Goal: Download file/media: Obtain a digital file from the website

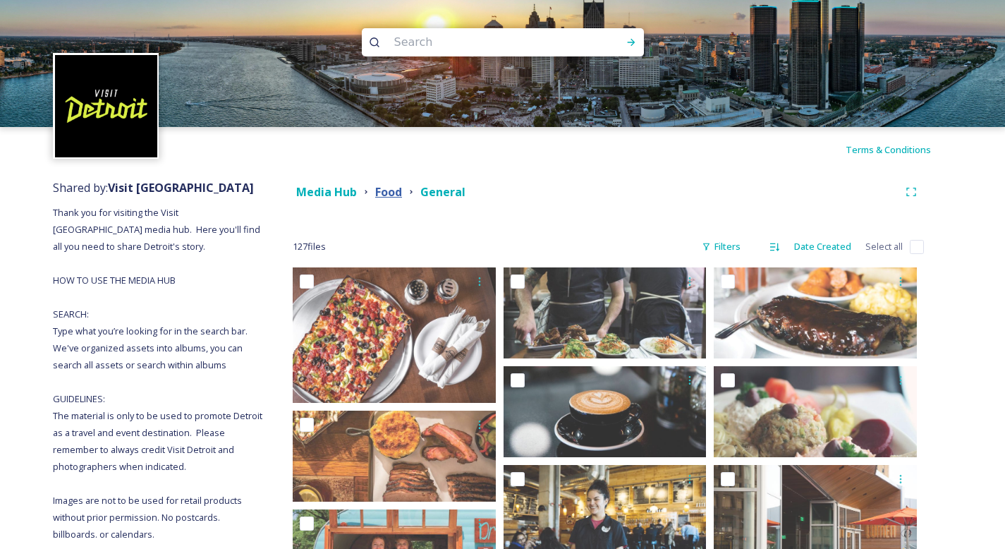
click at [388, 190] on strong "Food" at bounding box center [388, 192] width 27 height 16
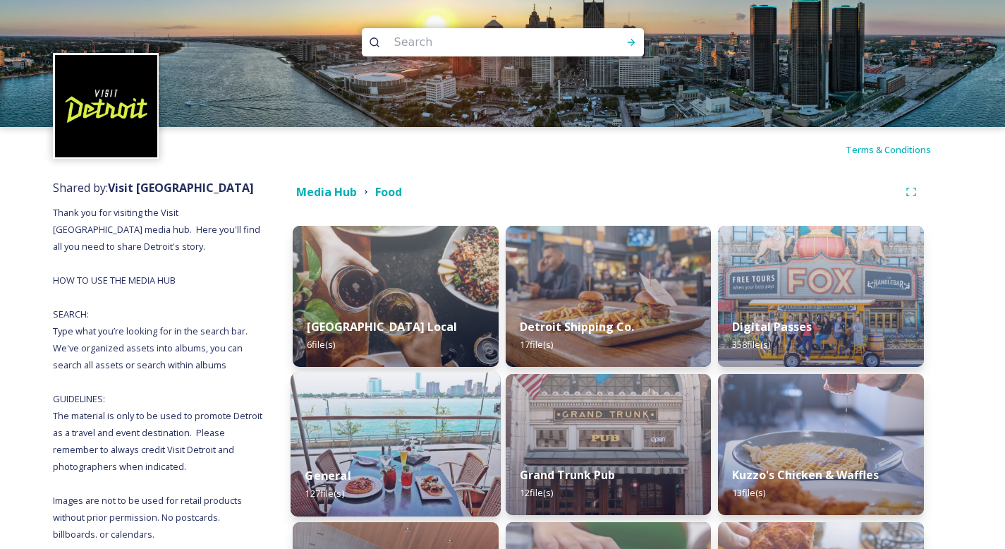
click at [413, 450] on img at bounding box center [396, 445] width 210 height 144
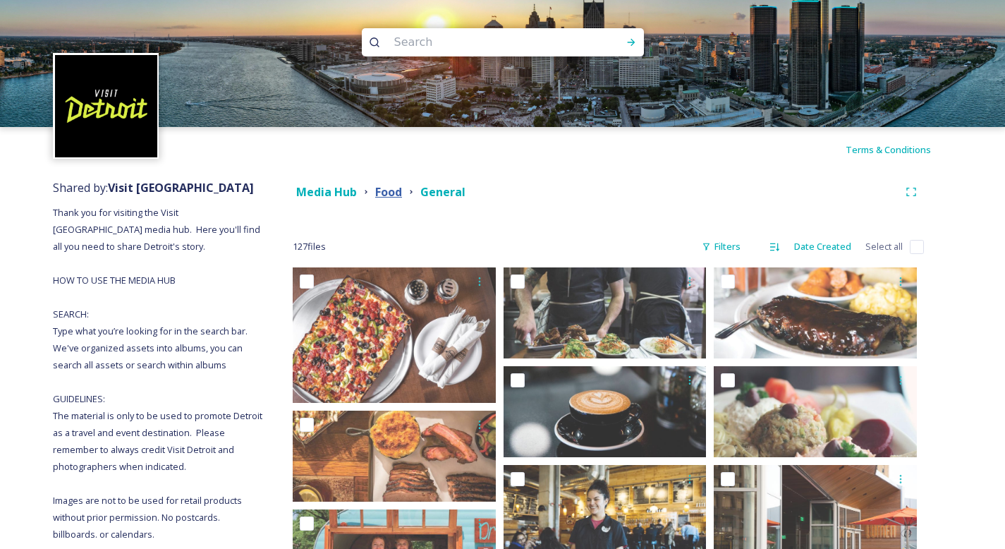
click at [392, 198] on strong "Food" at bounding box center [388, 192] width 27 height 16
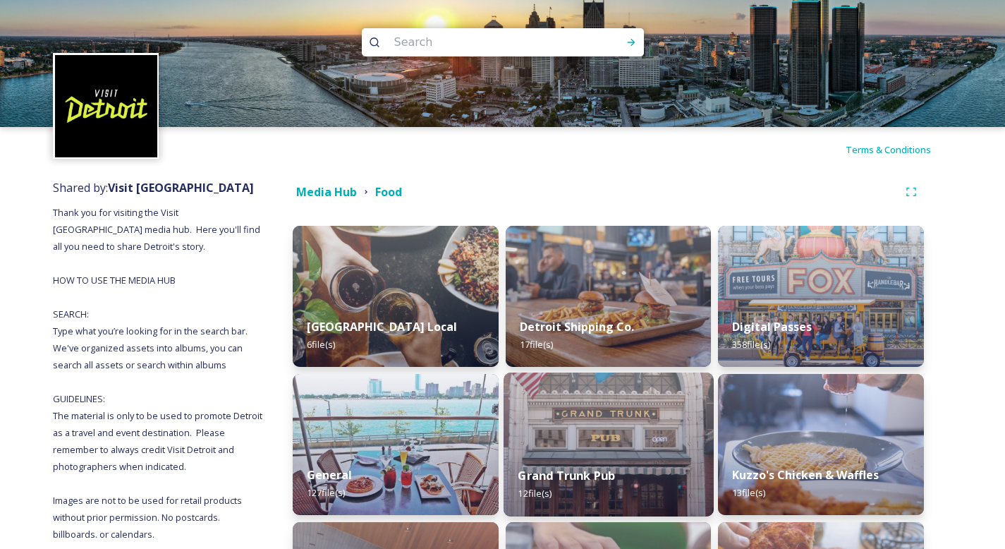
click at [684, 452] on img at bounding box center [609, 445] width 210 height 144
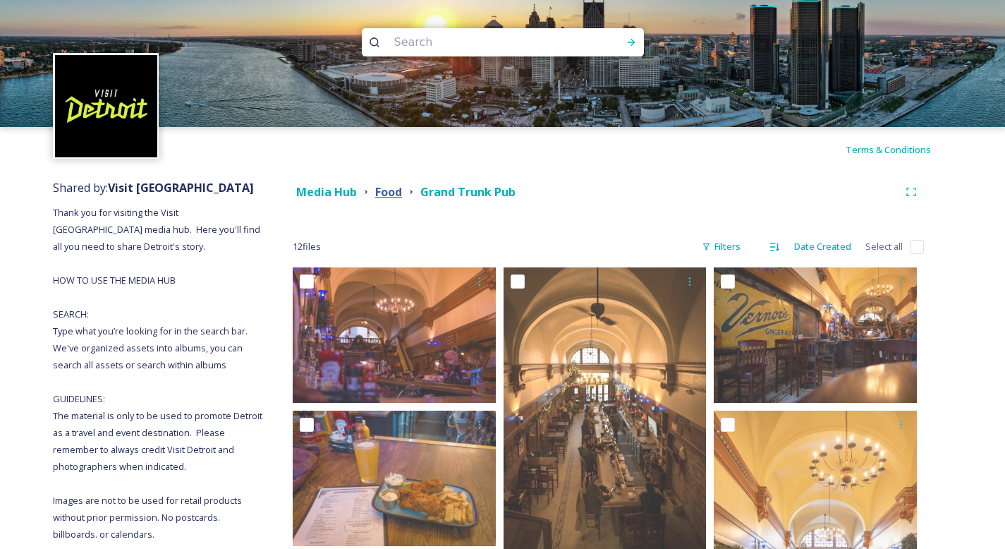
click at [395, 193] on strong "Food" at bounding box center [388, 192] width 27 height 16
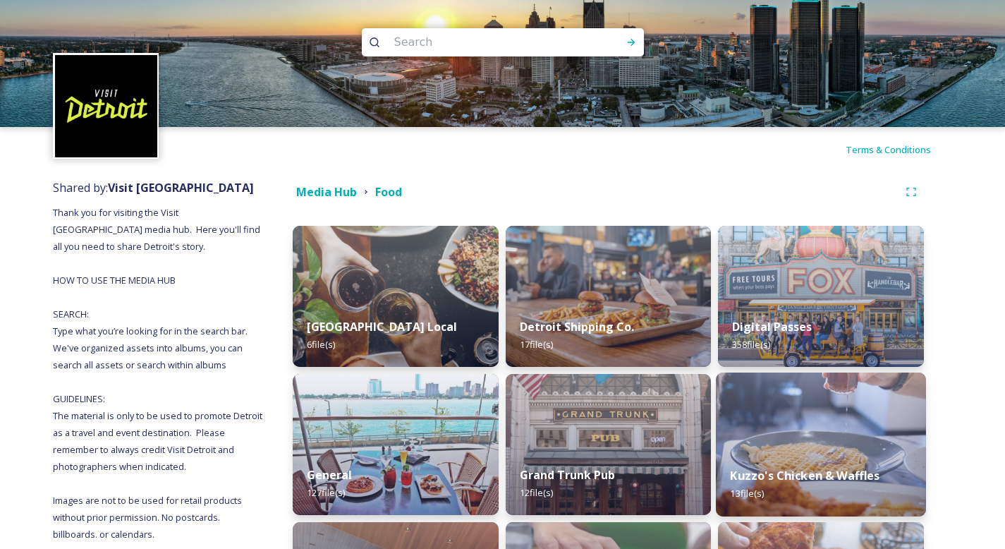
click at [799, 430] on img at bounding box center [821, 445] width 210 height 144
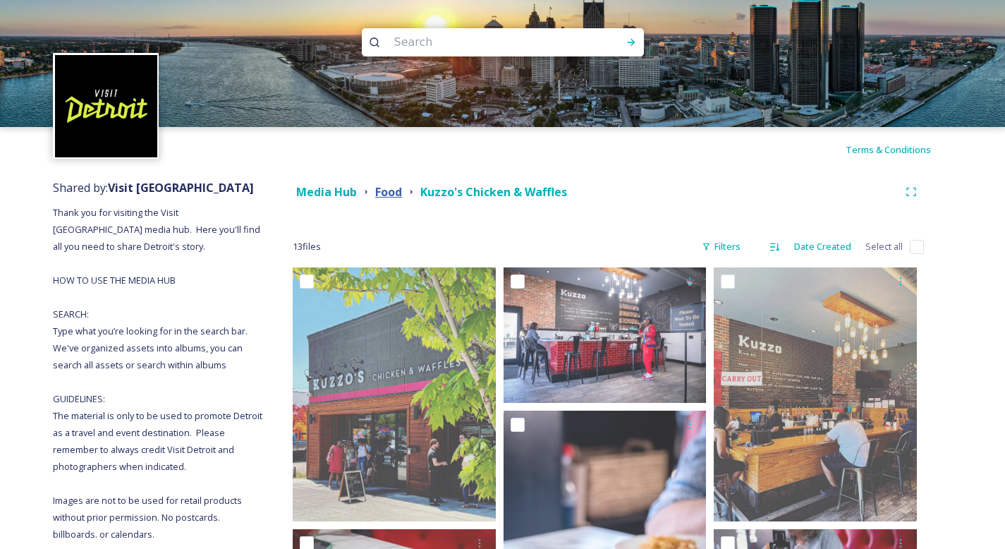
click at [389, 193] on strong "Food" at bounding box center [388, 192] width 27 height 16
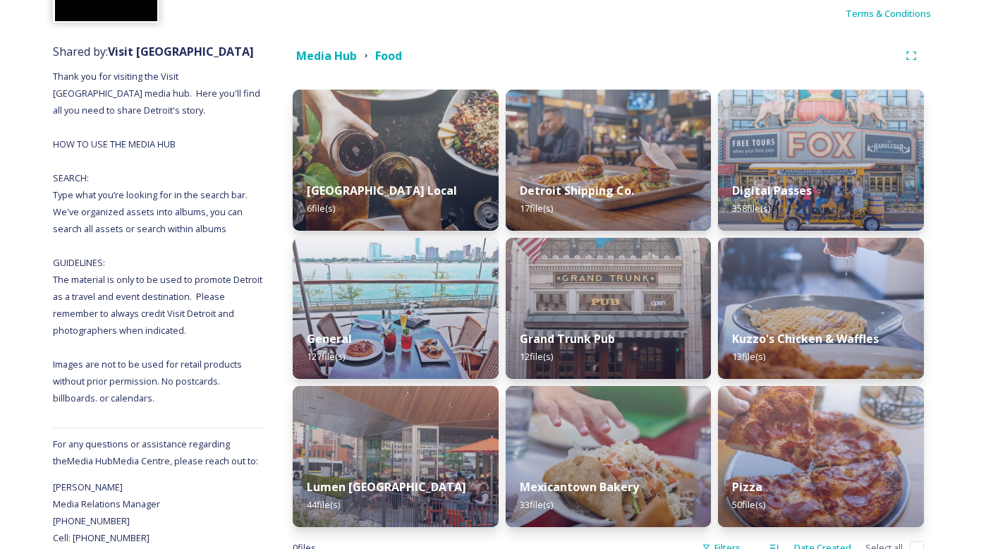
scroll to position [180, 0]
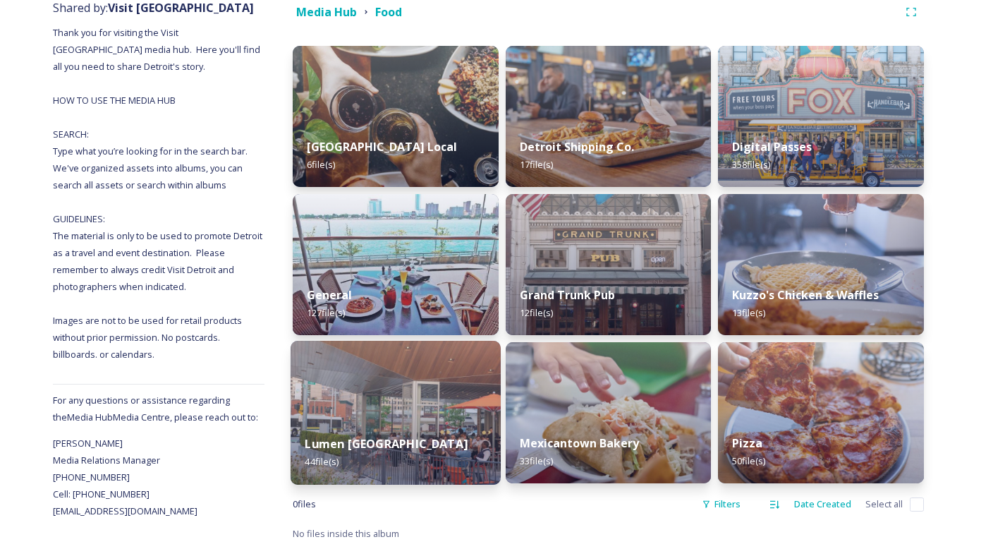
click at [387, 413] on img at bounding box center [396, 413] width 210 height 144
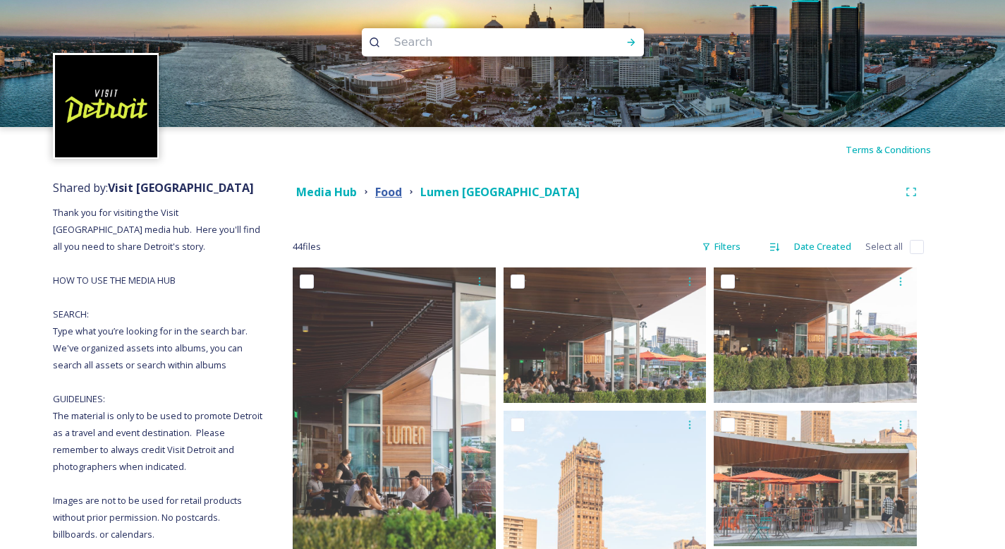
click at [387, 195] on strong "Food" at bounding box center [388, 192] width 27 height 16
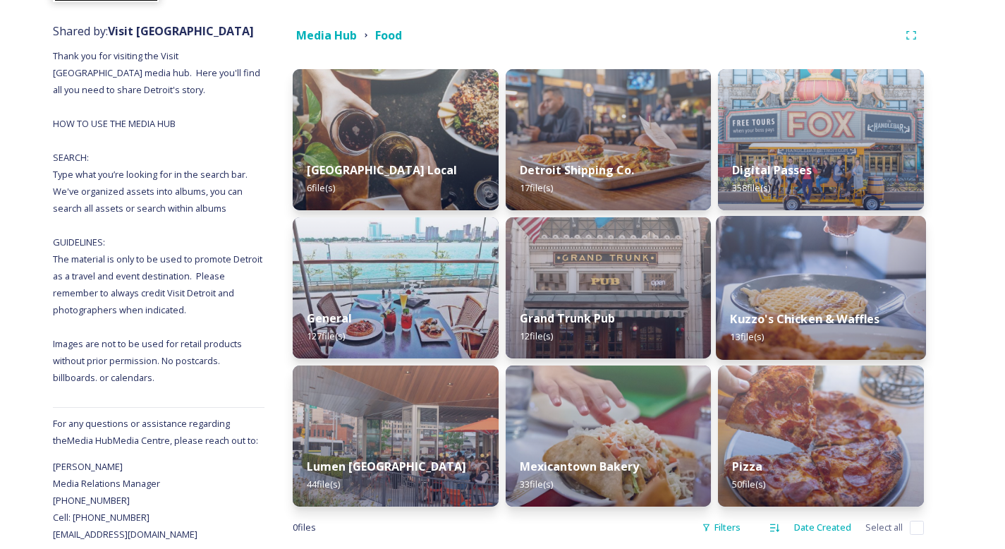
scroll to position [180, 0]
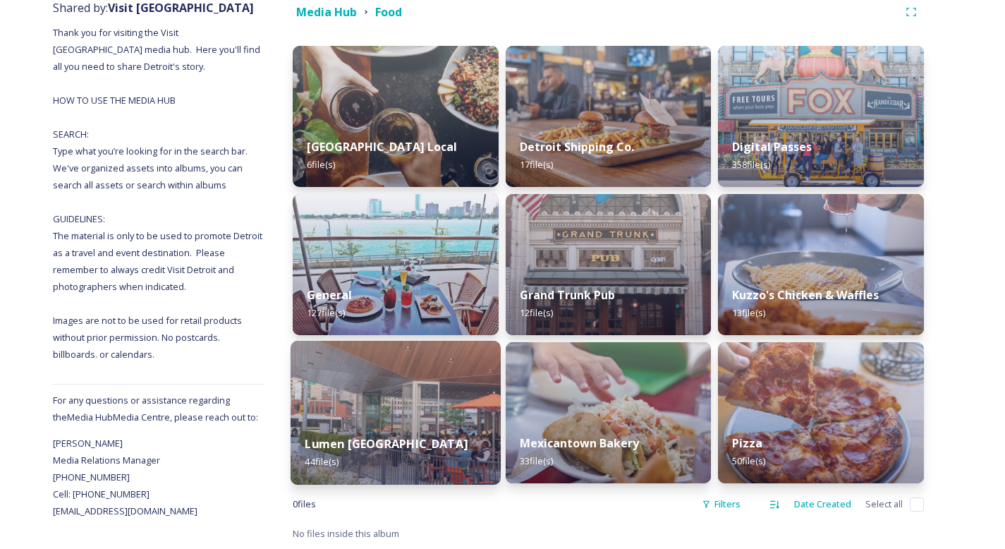
click at [389, 430] on div "Lumen Detroit 44 file(s)" at bounding box center [396, 453] width 210 height 64
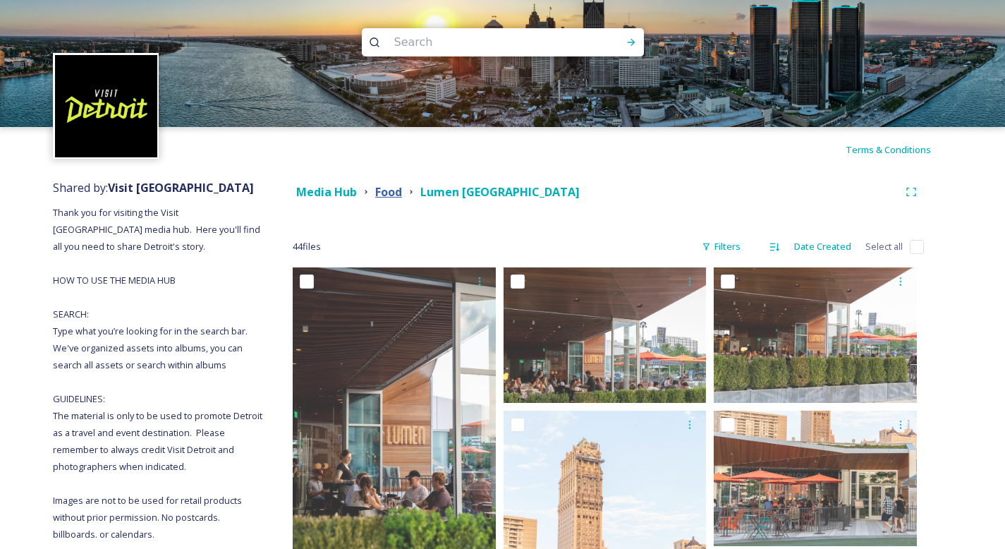
click at [376, 197] on strong "Food" at bounding box center [388, 192] width 27 height 16
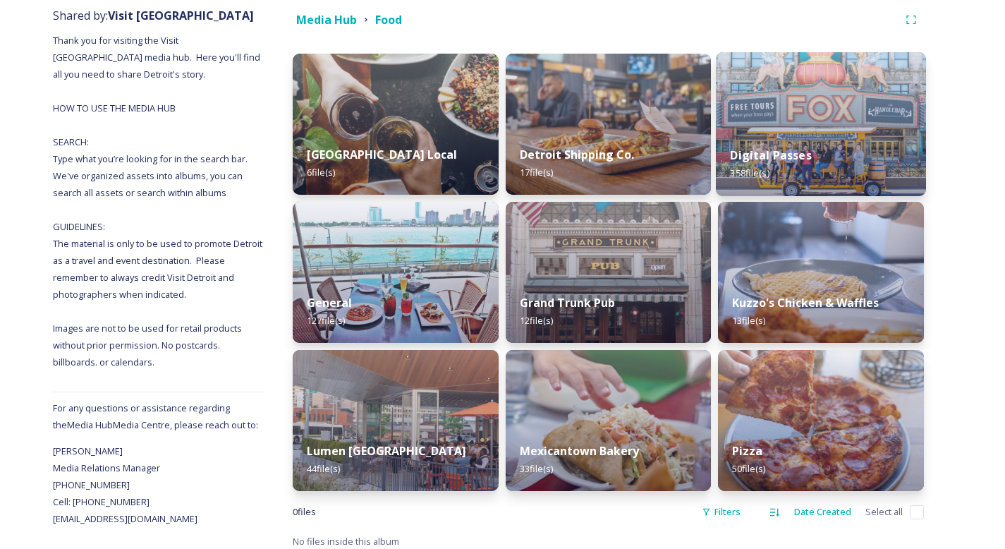
scroll to position [180, 0]
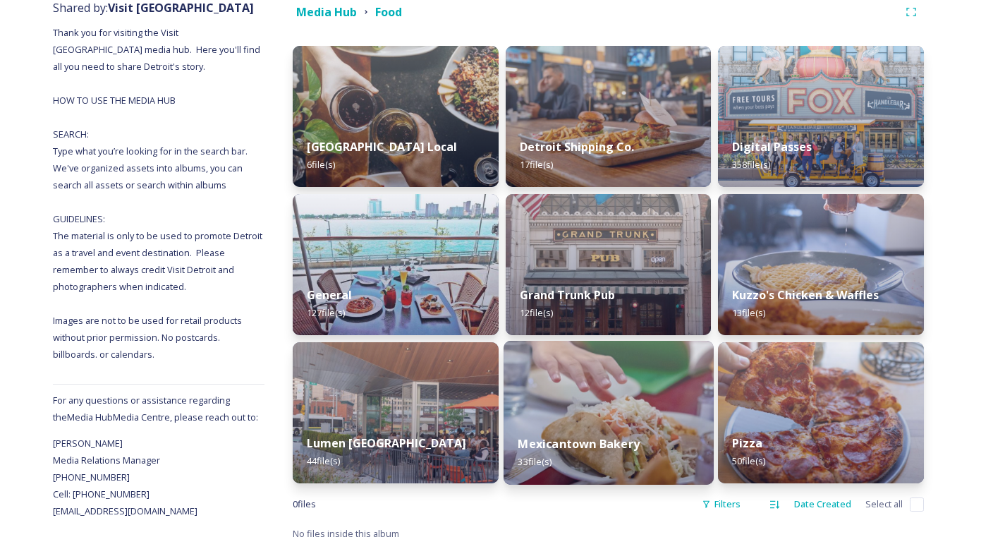
click at [641, 405] on img at bounding box center [609, 413] width 210 height 144
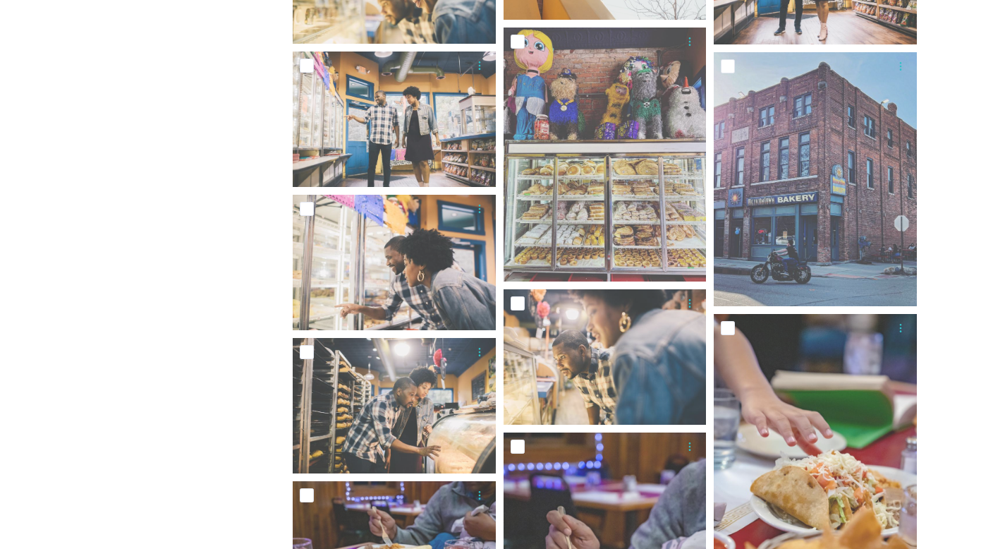
scroll to position [1418, 0]
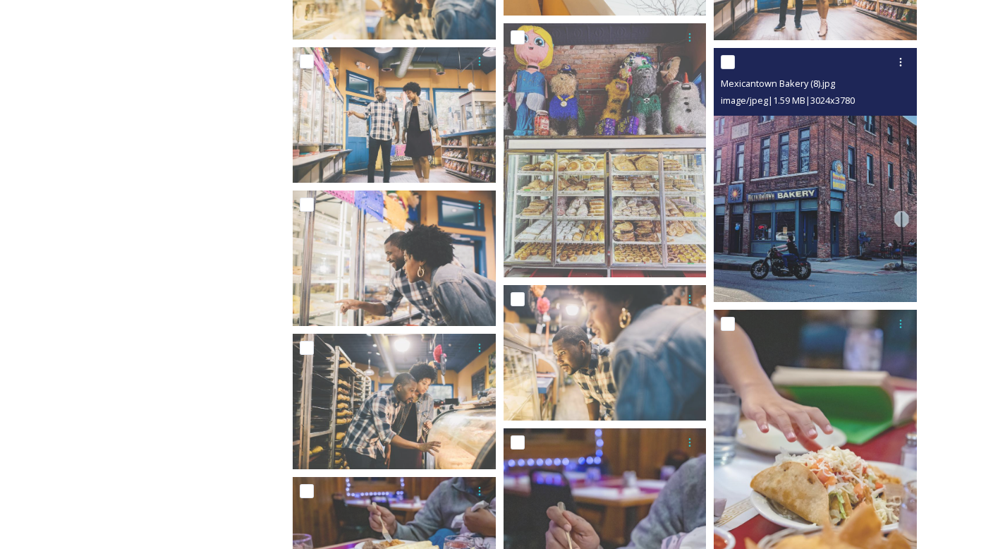
click at [833, 211] on img at bounding box center [815, 175] width 203 height 254
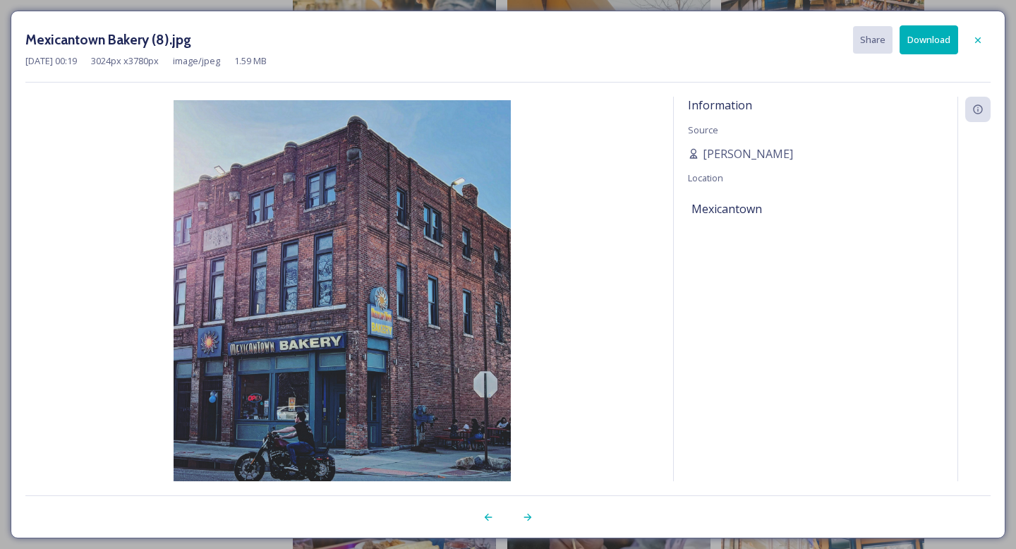
click at [938, 39] on button "Download" at bounding box center [929, 39] width 59 height 29
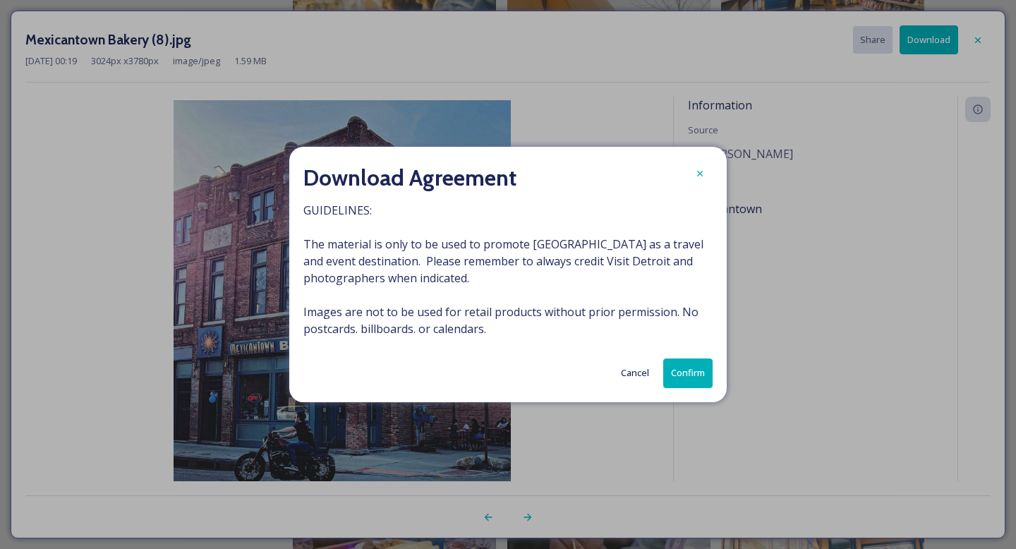
click at [691, 375] on button "Confirm" at bounding box center [687, 372] width 49 height 29
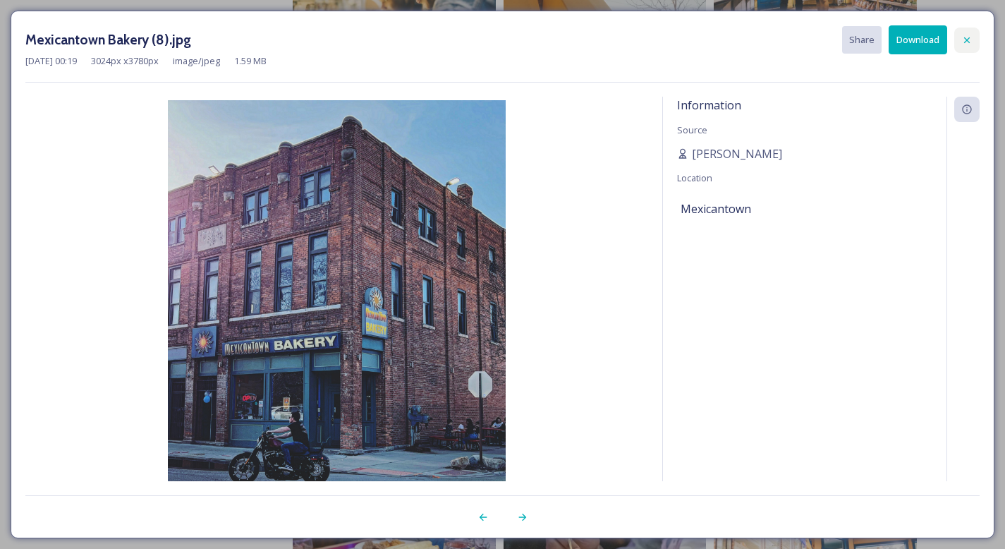
click at [965, 37] on icon at bounding box center [967, 40] width 6 height 6
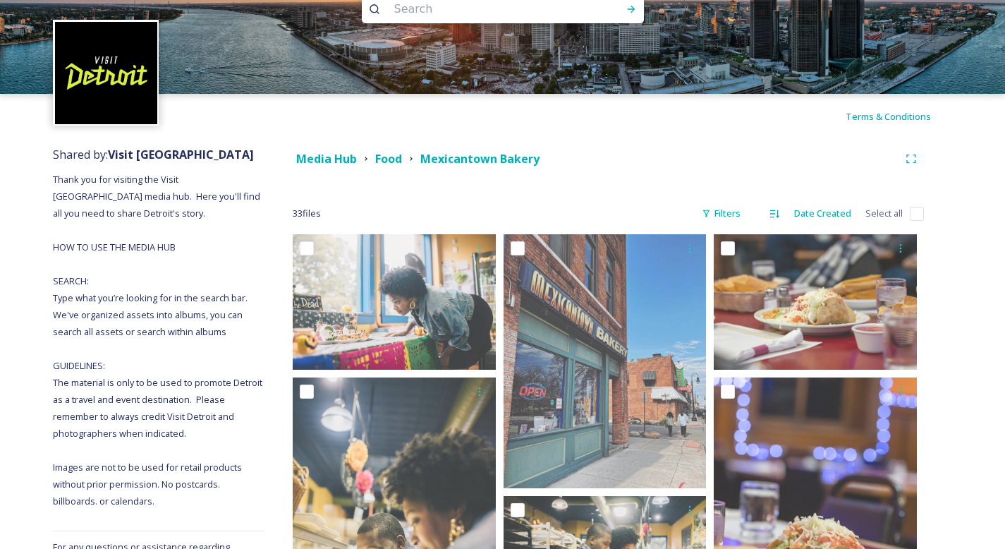
scroll to position [0, 0]
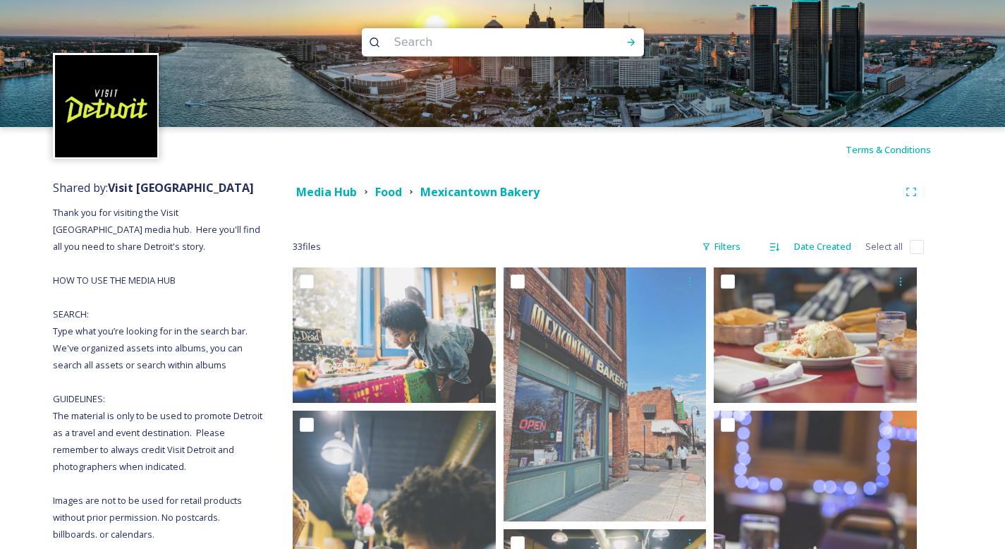
click at [383, 199] on div "Food" at bounding box center [388, 192] width 27 height 18
click at [381, 197] on strong "Food" at bounding box center [388, 192] width 27 height 16
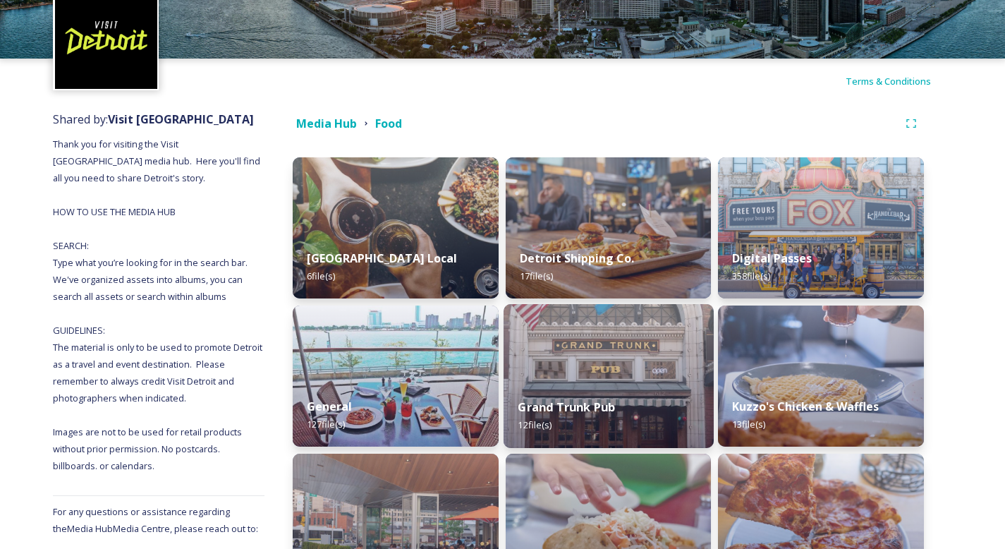
scroll to position [180, 0]
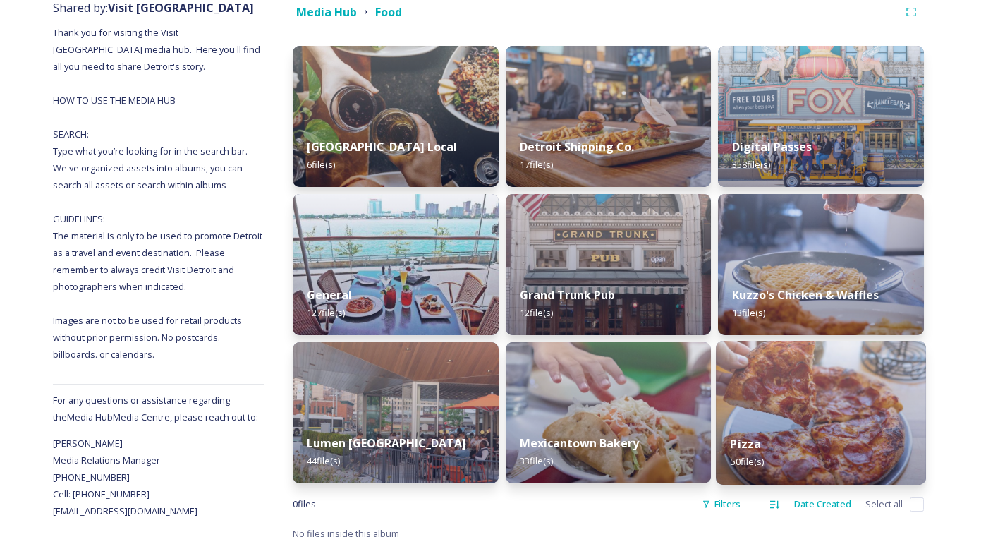
click at [786, 413] on img at bounding box center [821, 413] width 210 height 144
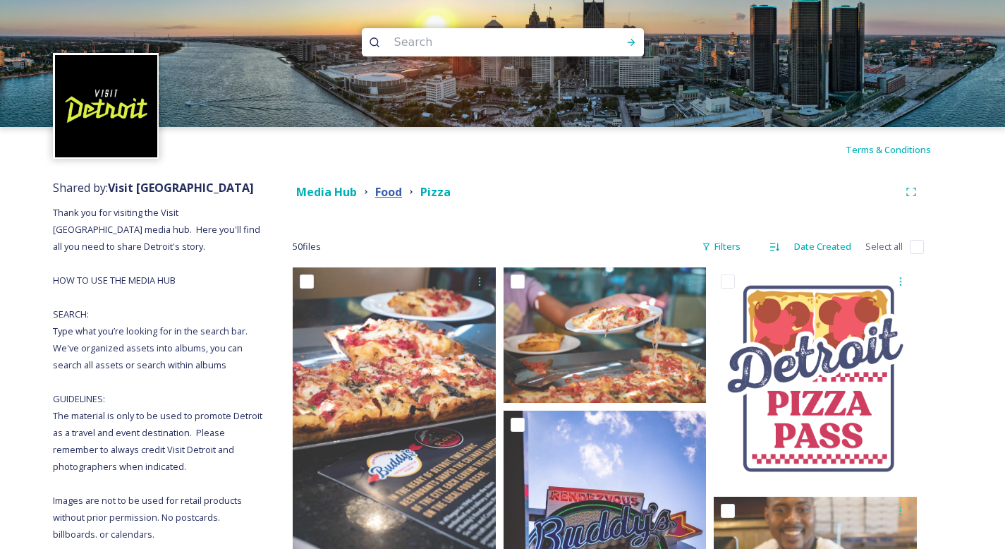
click at [394, 196] on strong "Food" at bounding box center [388, 192] width 27 height 16
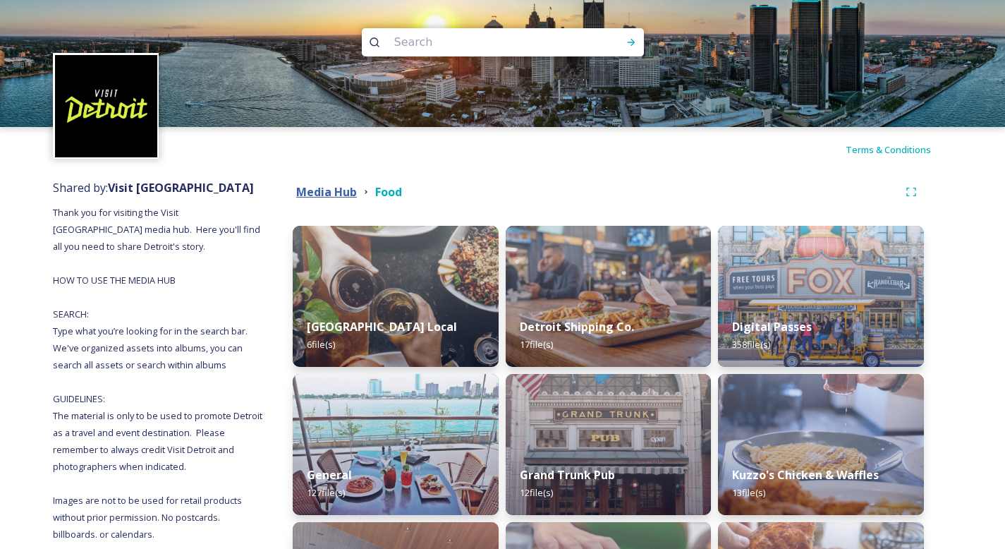
click at [339, 195] on strong "Media Hub" at bounding box center [326, 192] width 61 height 16
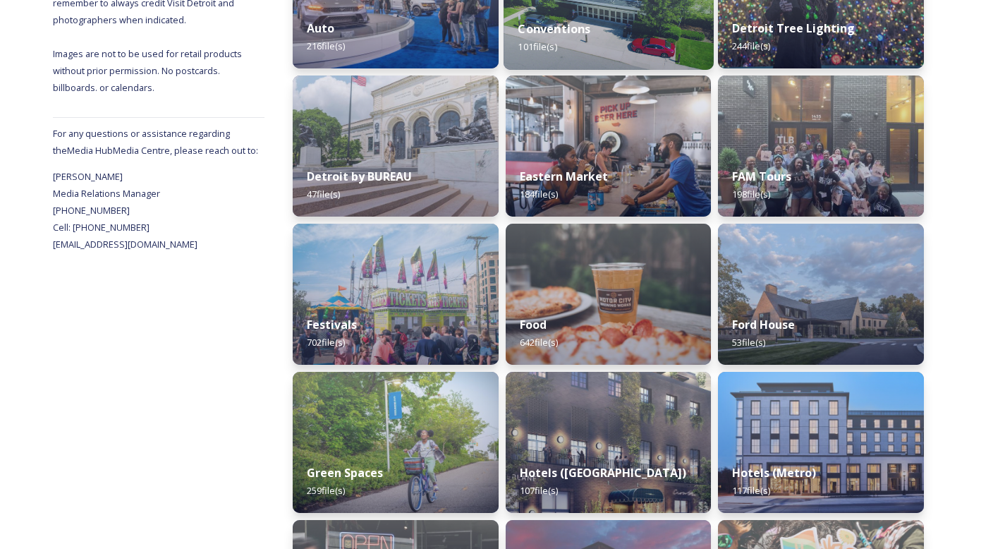
scroll to position [461, 0]
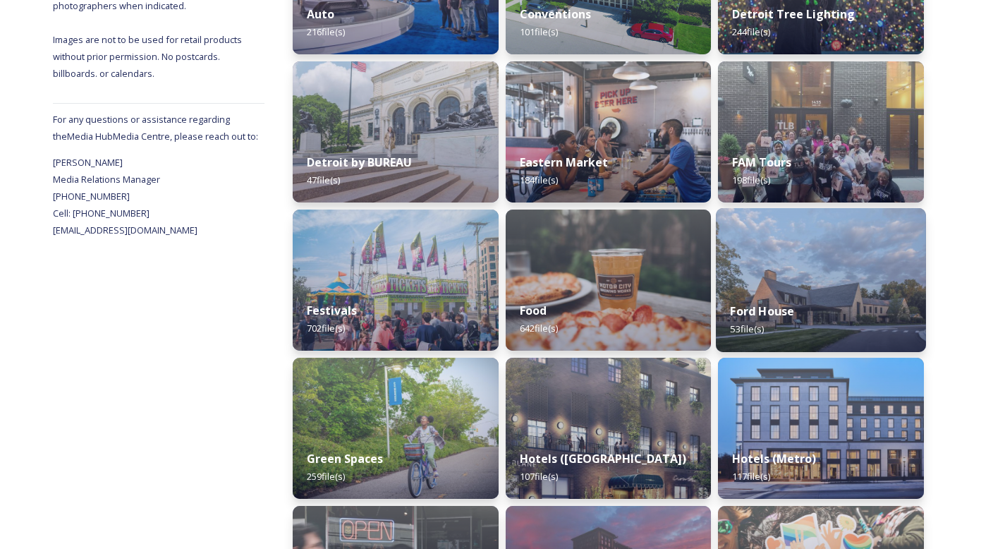
click at [817, 279] on img at bounding box center [821, 280] width 210 height 144
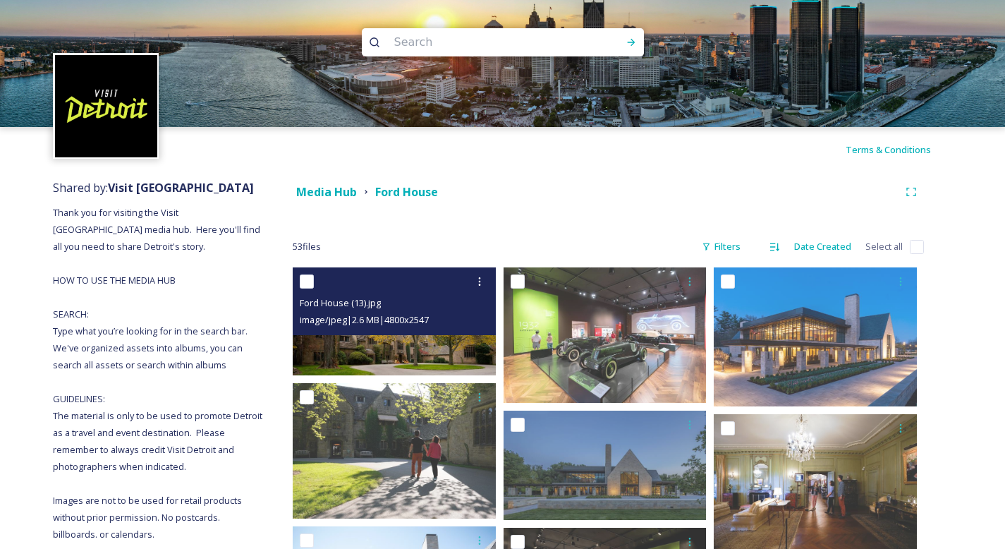
click at [400, 353] on img at bounding box center [394, 321] width 203 height 108
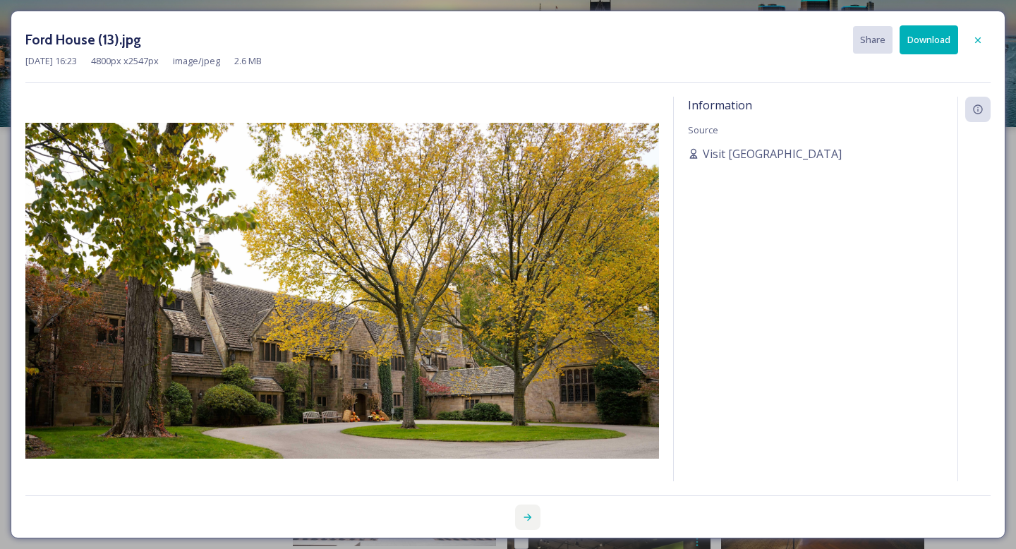
click at [532, 521] on icon at bounding box center [527, 517] width 11 height 11
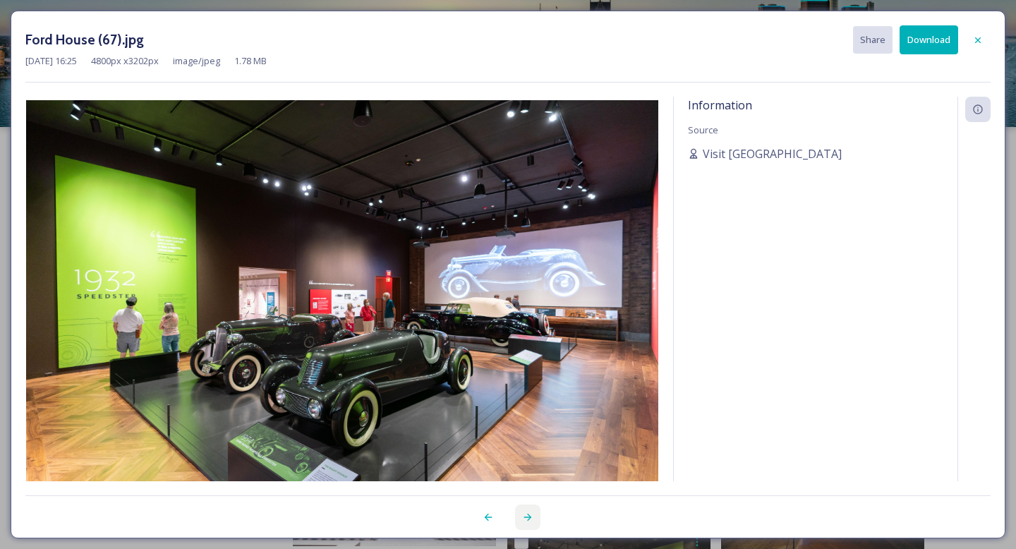
click at [532, 521] on icon at bounding box center [527, 517] width 11 height 11
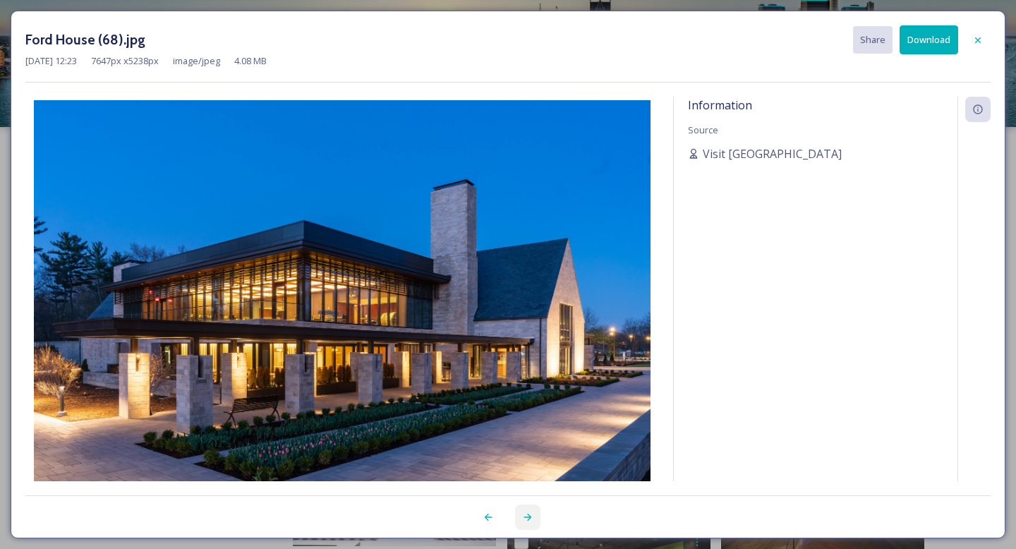
click at [532, 521] on icon at bounding box center [527, 517] width 11 height 11
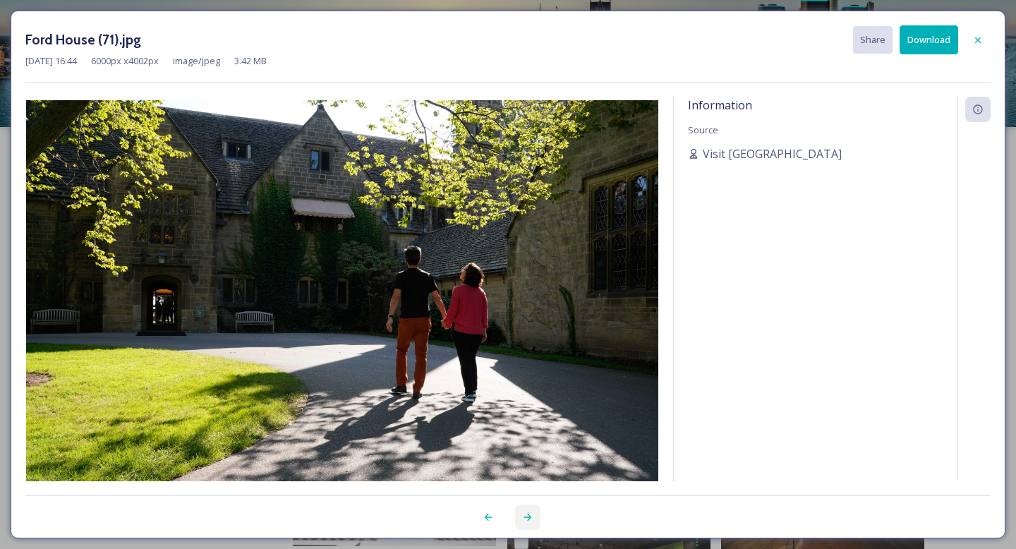
click at [532, 521] on icon at bounding box center [527, 517] width 11 height 11
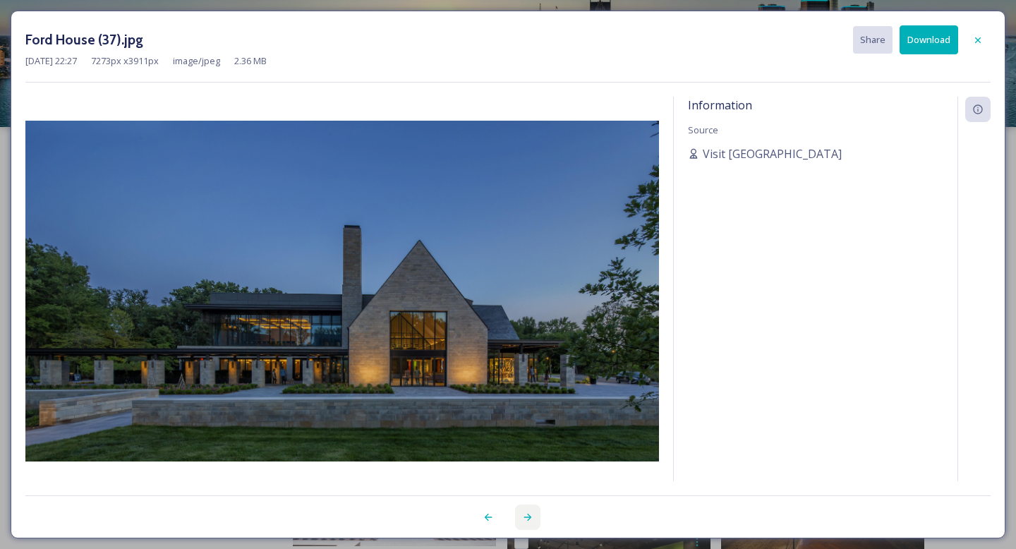
click at [532, 521] on icon at bounding box center [527, 517] width 11 height 11
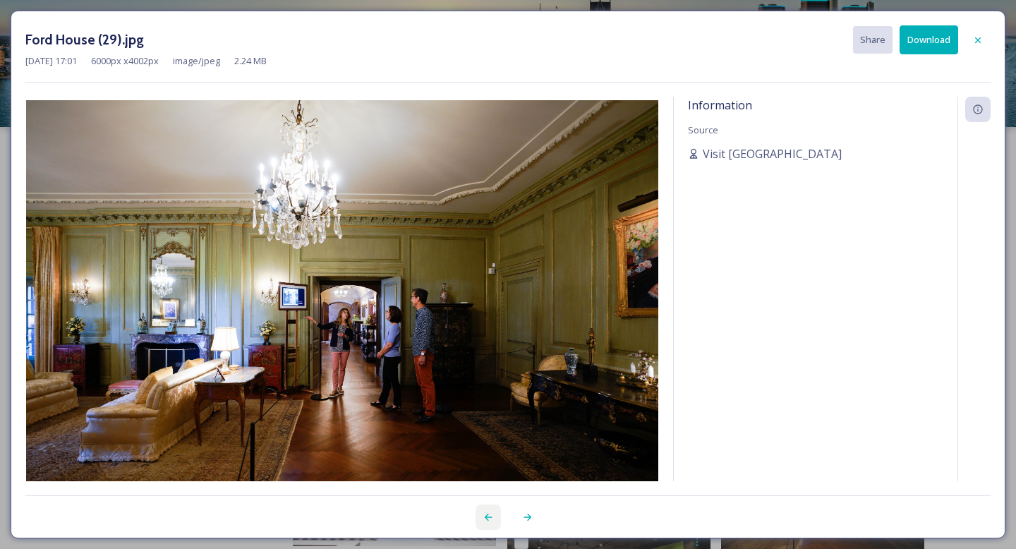
click at [485, 520] on icon at bounding box center [488, 517] width 11 height 11
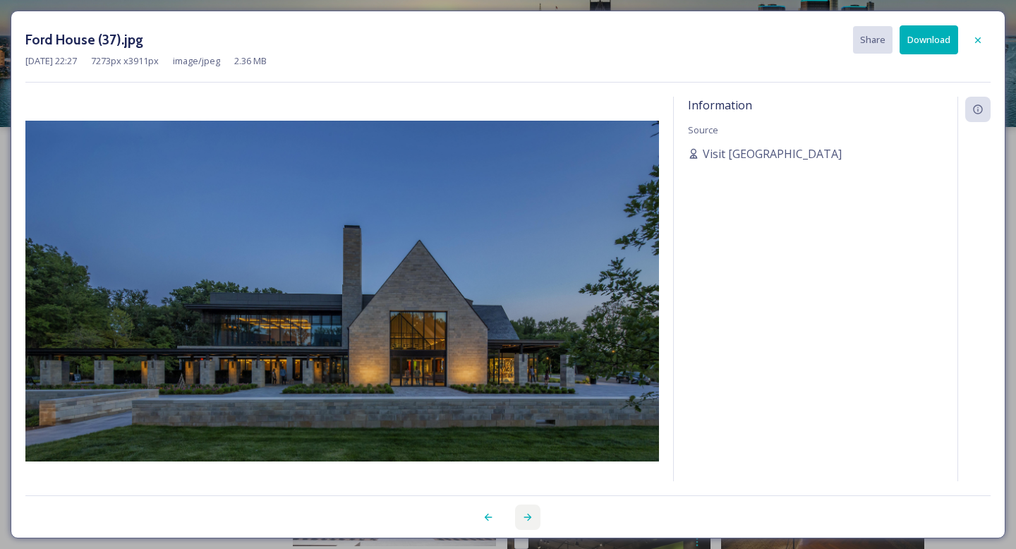
click at [538, 521] on div at bounding box center [527, 516] width 25 height 25
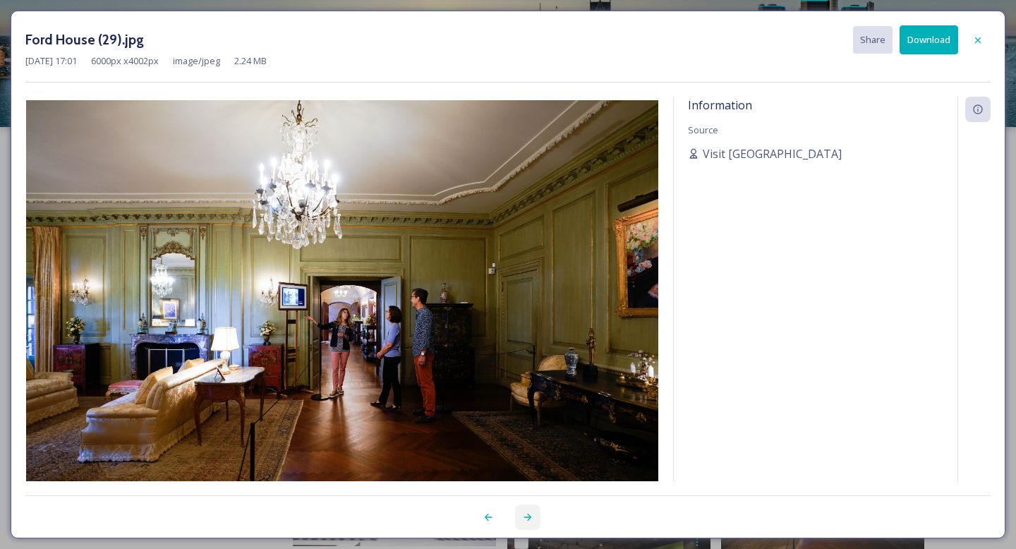
click at [538, 521] on div at bounding box center [527, 516] width 25 height 25
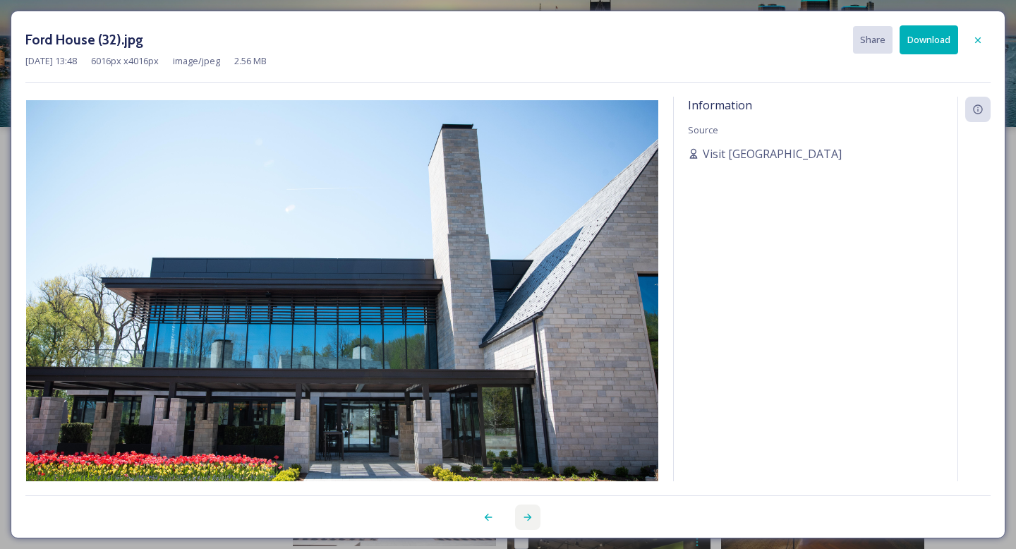
click at [538, 521] on div at bounding box center [527, 516] width 25 height 25
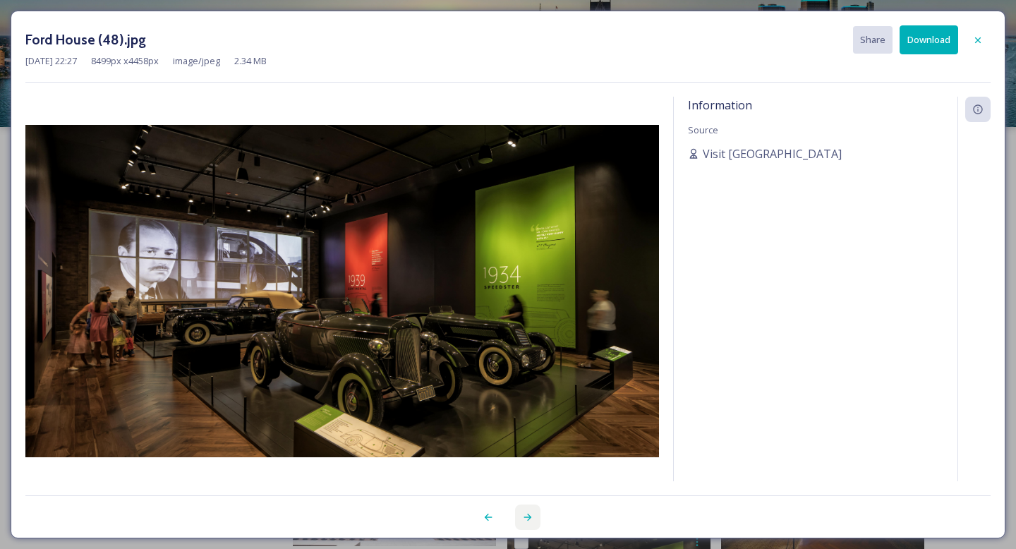
click at [538, 521] on div at bounding box center [527, 516] width 25 height 25
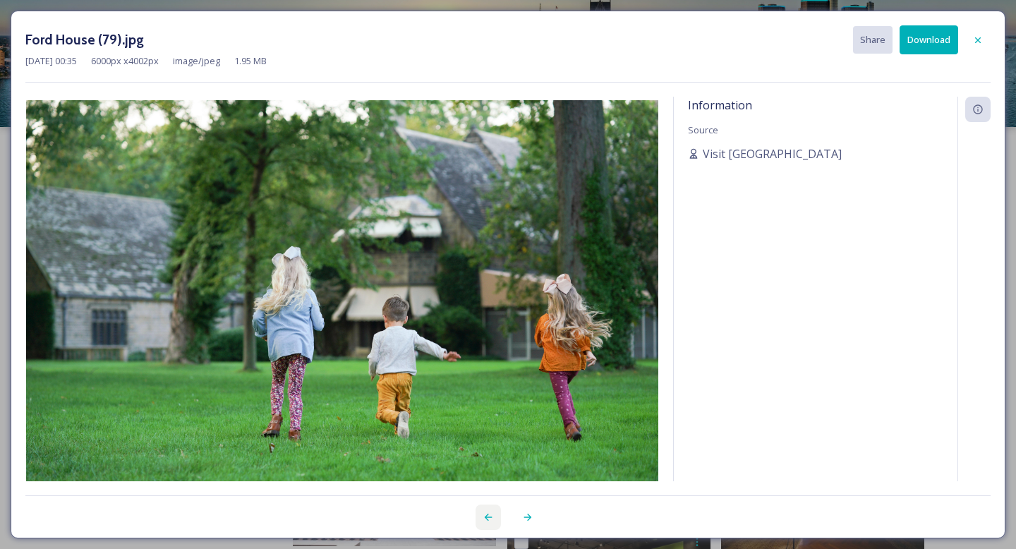
click at [491, 519] on icon at bounding box center [488, 517] width 11 height 11
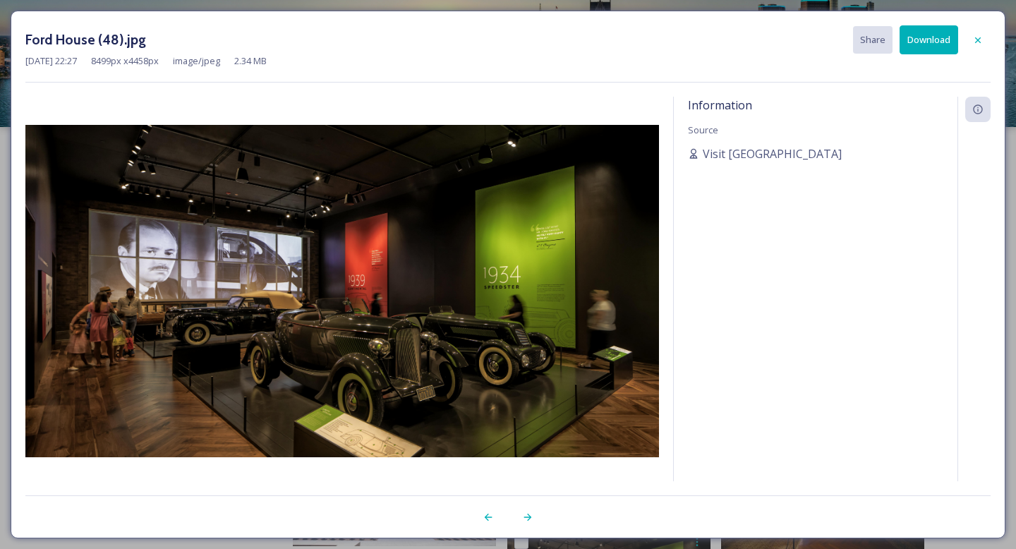
click at [513, 518] on div at bounding box center [749, 516] width 483 height 25
click at [527, 518] on icon at bounding box center [527, 517] width 11 height 11
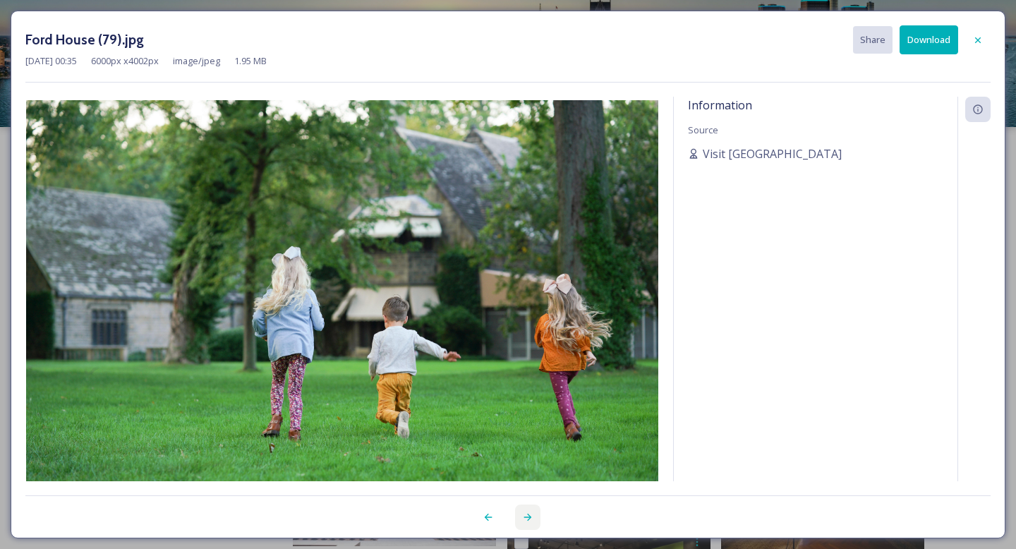
click at [527, 518] on icon at bounding box center [527, 517] width 11 height 11
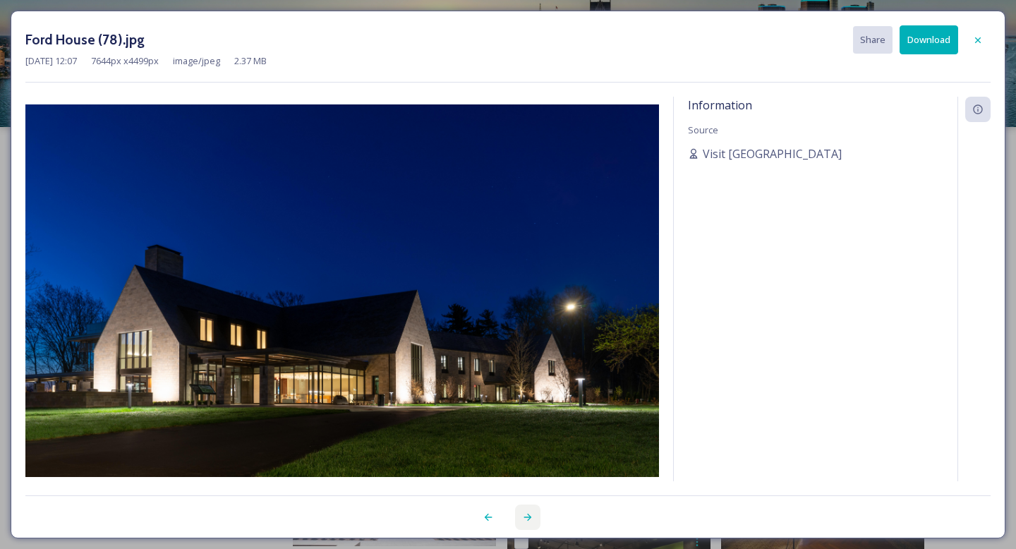
click at [527, 518] on icon at bounding box center [527, 517] width 11 height 11
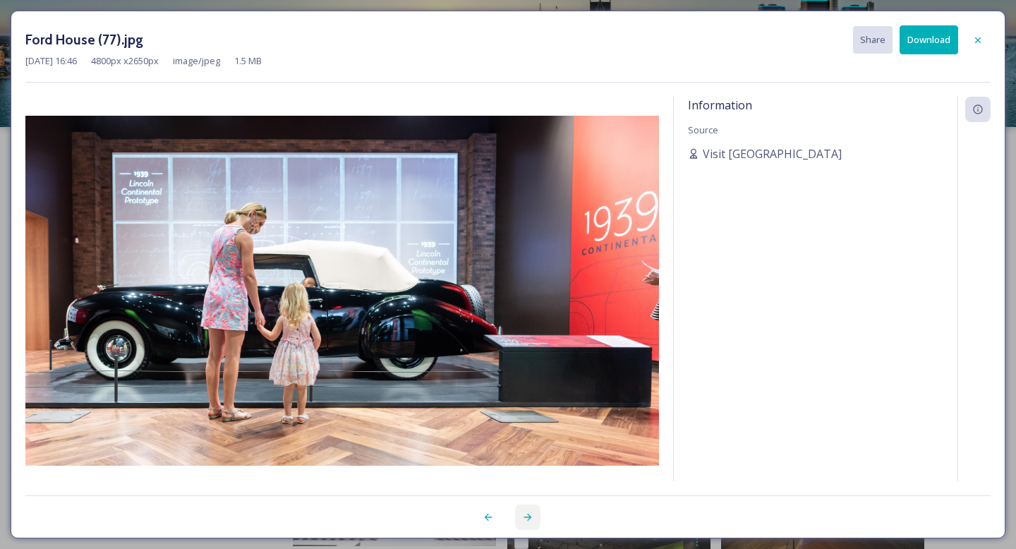
click at [527, 518] on icon at bounding box center [527, 517] width 11 height 11
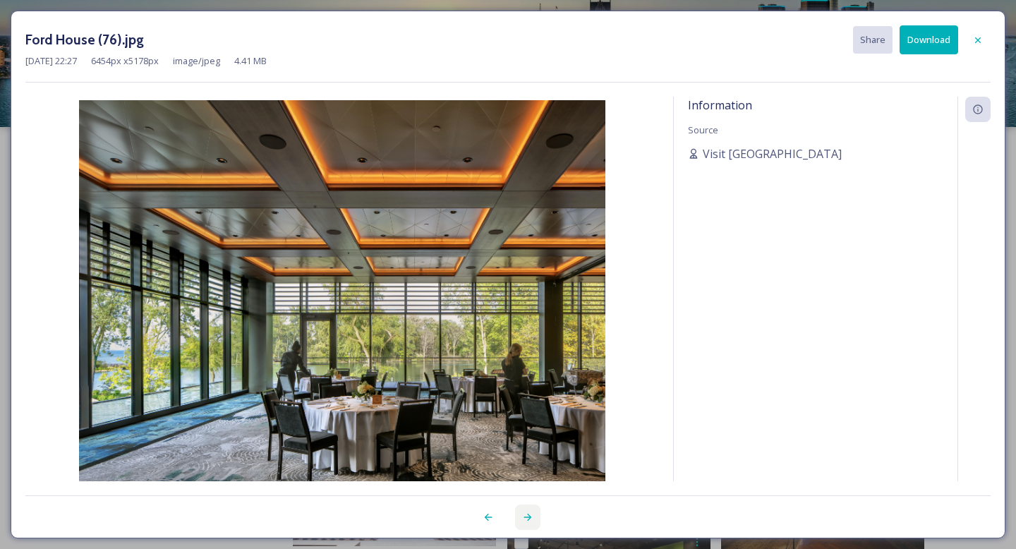
click at [527, 518] on icon at bounding box center [527, 517] width 11 height 11
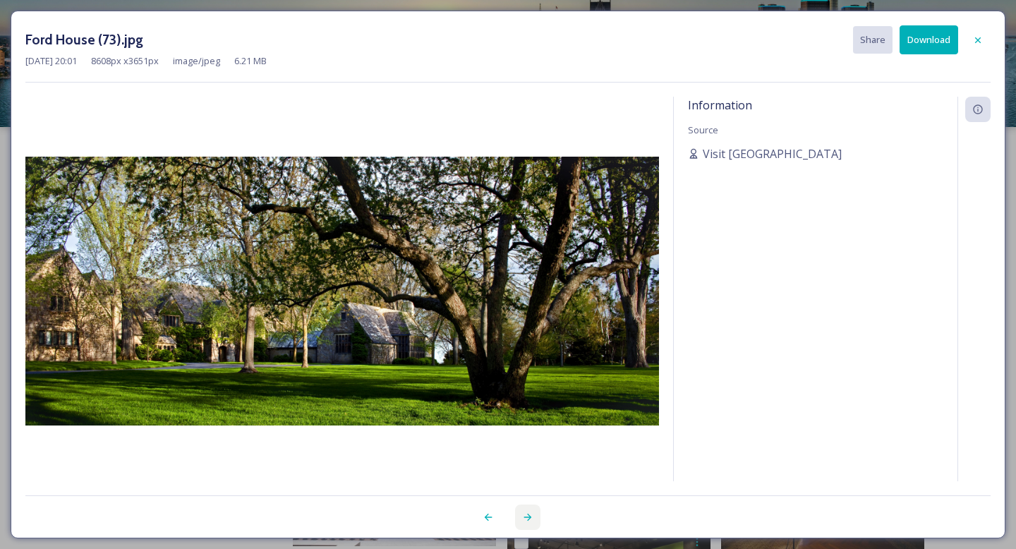
click at [527, 518] on icon at bounding box center [527, 517] width 11 height 11
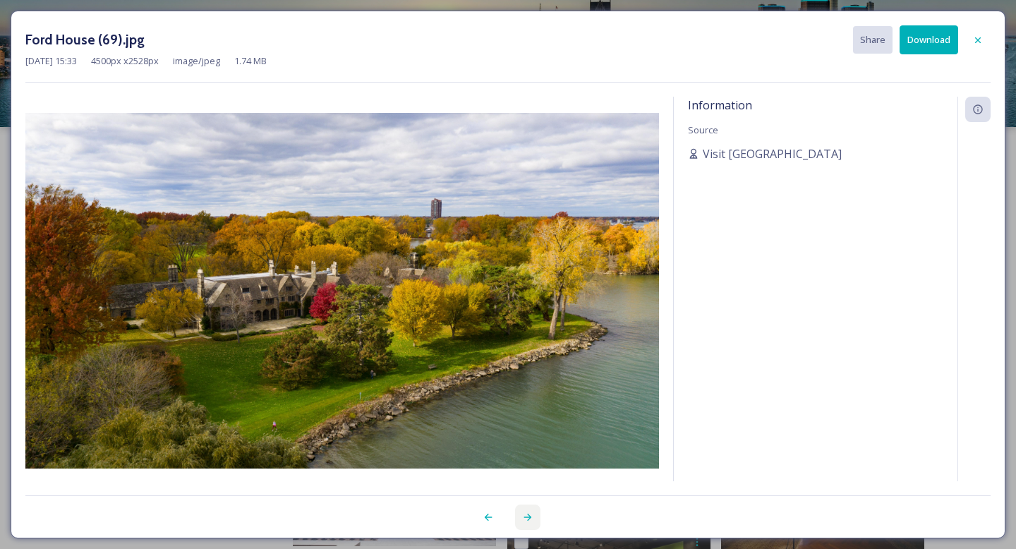
click at [527, 518] on icon at bounding box center [527, 517] width 11 height 11
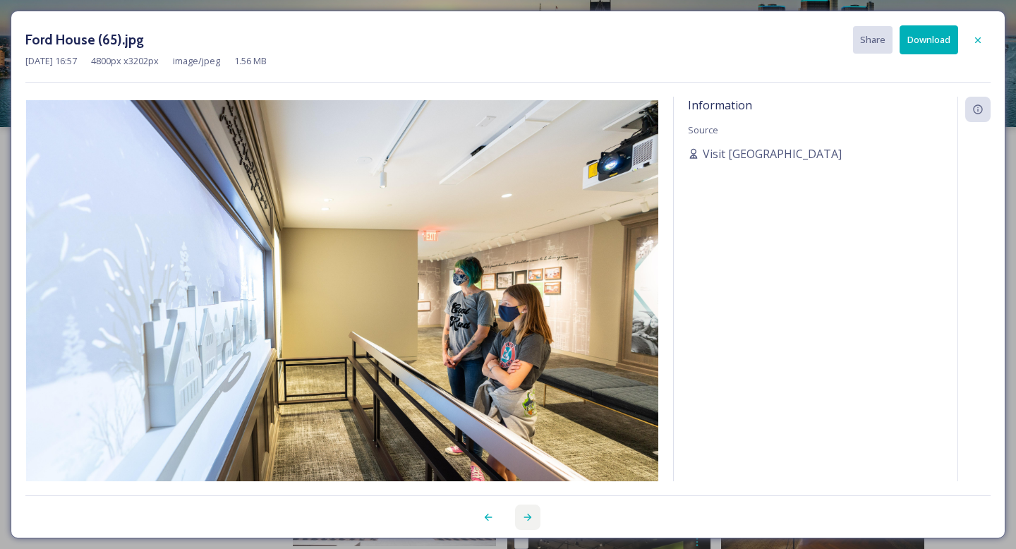
click at [527, 518] on icon at bounding box center [527, 517] width 11 height 11
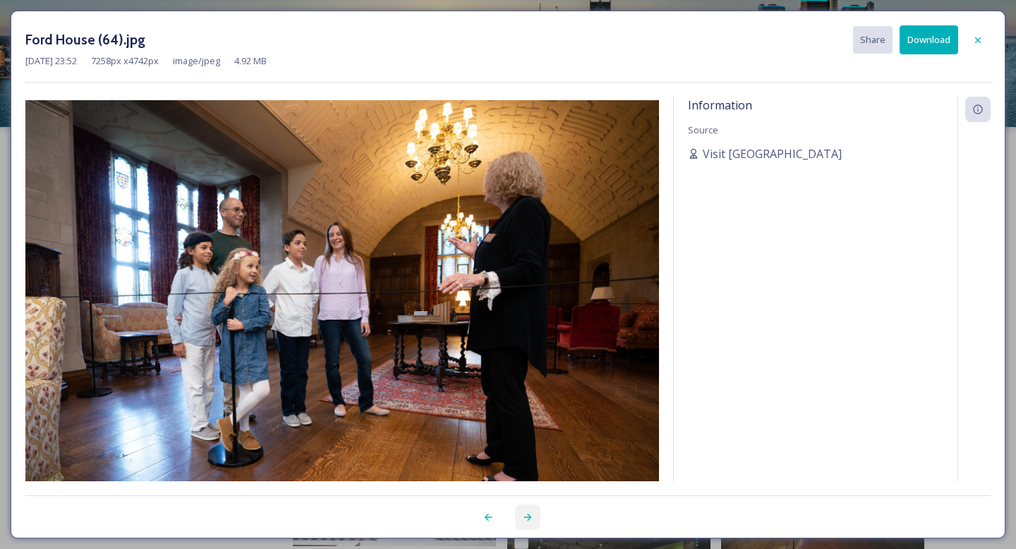
click at [527, 518] on icon at bounding box center [527, 517] width 11 height 11
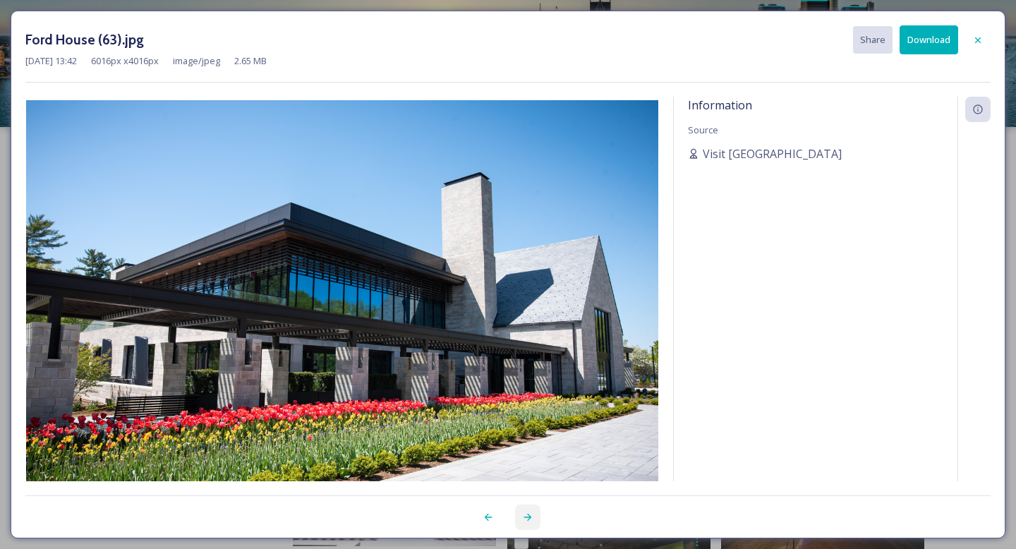
click at [527, 518] on icon at bounding box center [527, 517] width 11 height 11
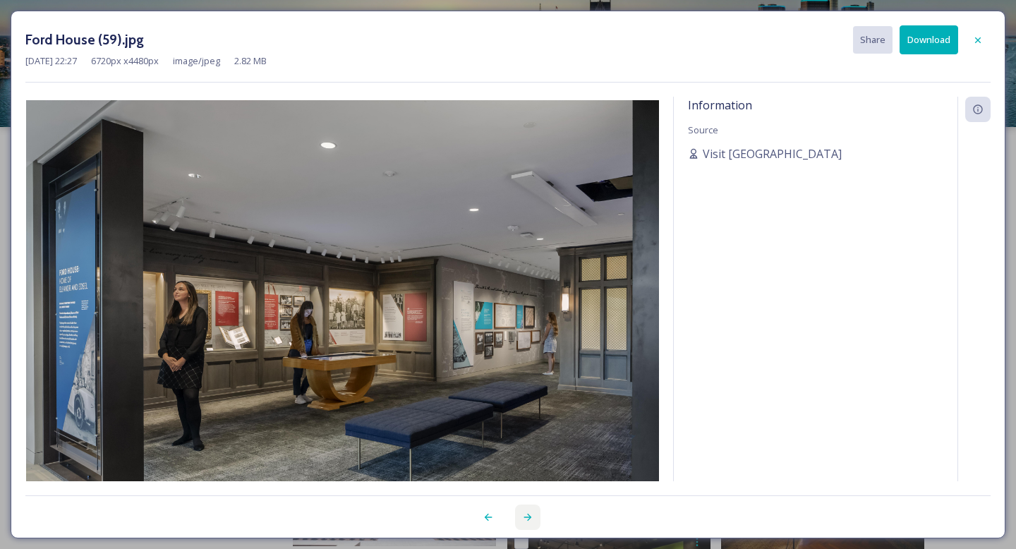
click at [527, 518] on icon at bounding box center [527, 517] width 11 height 11
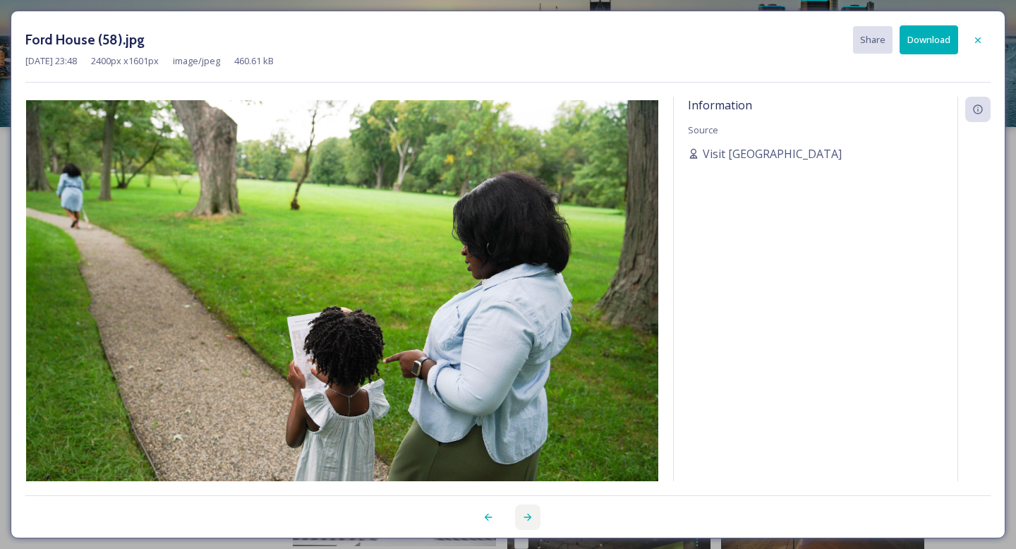
click at [527, 518] on icon at bounding box center [527, 517] width 11 height 11
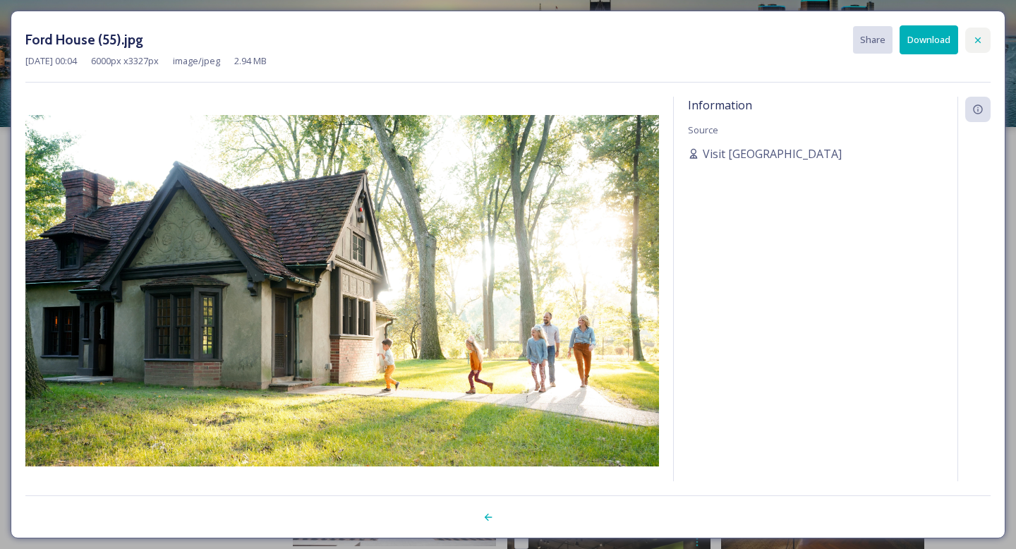
click at [976, 44] on icon at bounding box center [977, 40] width 11 height 11
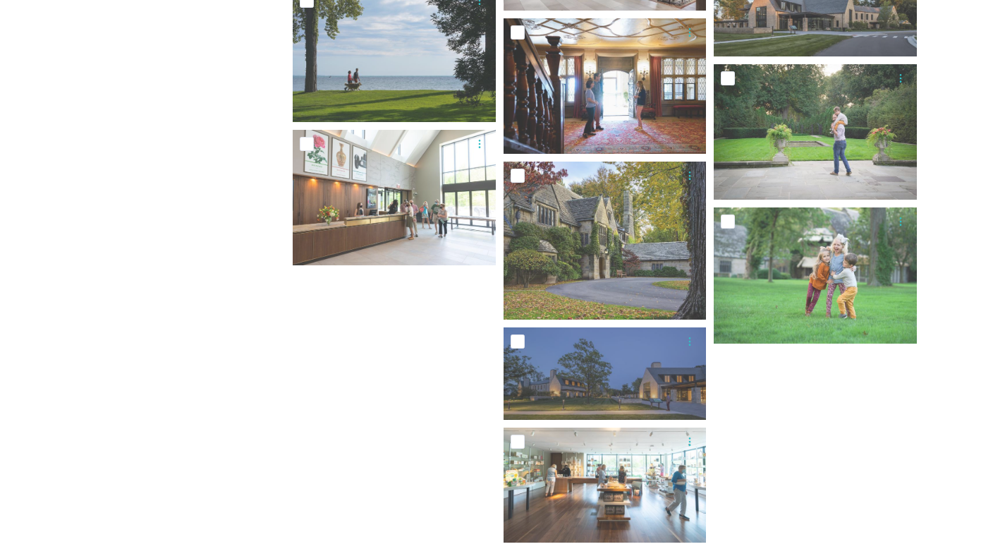
scroll to position [2500, 0]
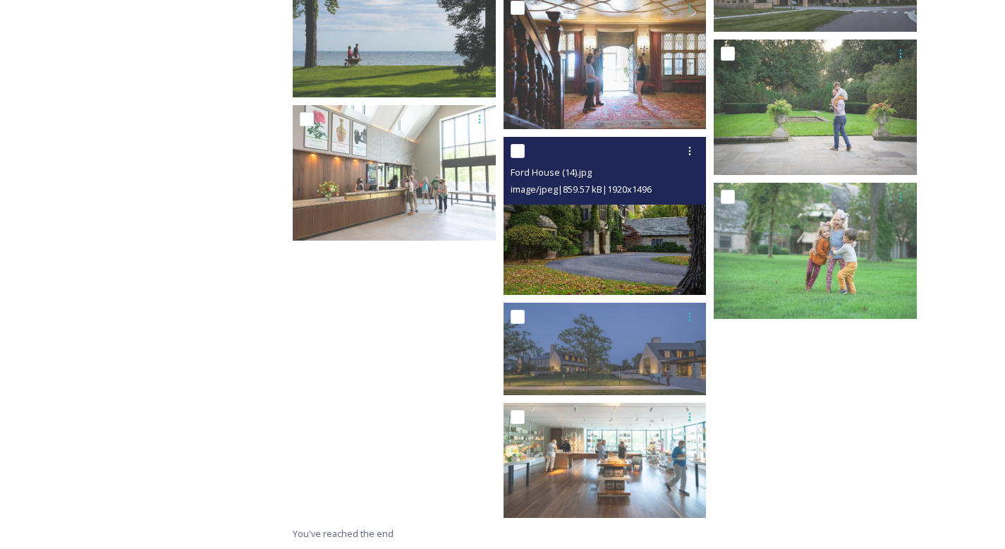
click at [634, 260] on img at bounding box center [605, 216] width 203 height 158
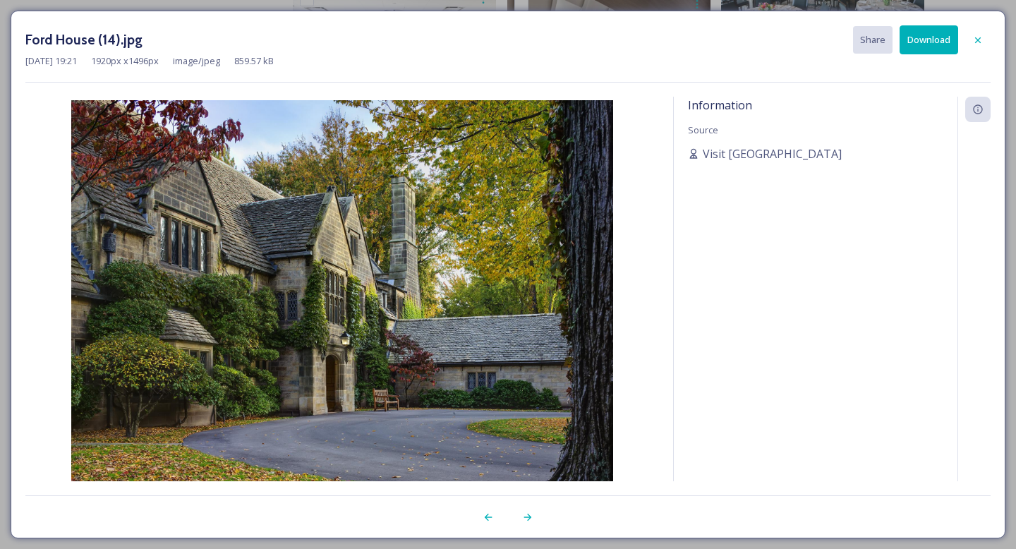
click at [924, 41] on button "Download" at bounding box center [929, 39] width 59 height 29
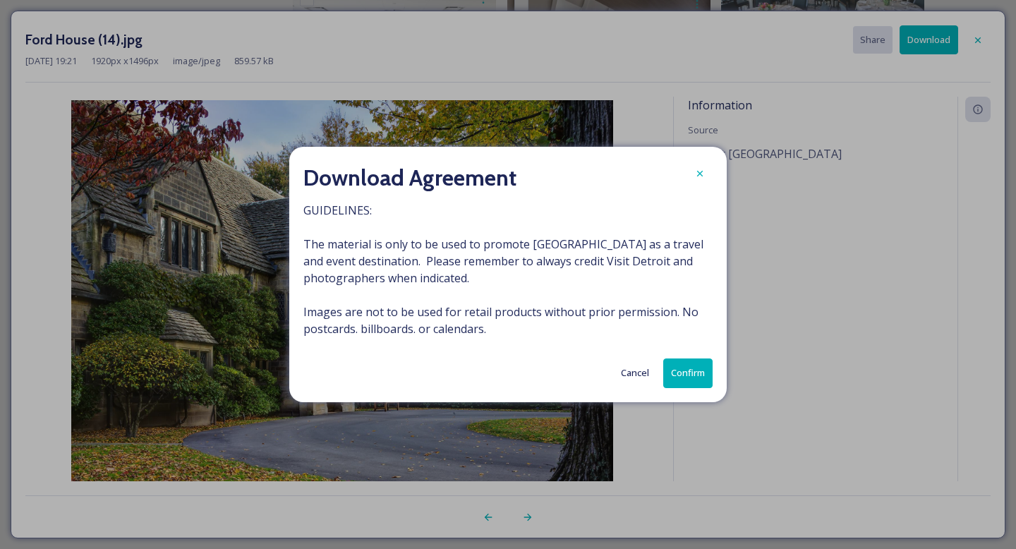
click at [696, 378] on button "Confirm" at bounding box center [687, 372] width 49 height 29
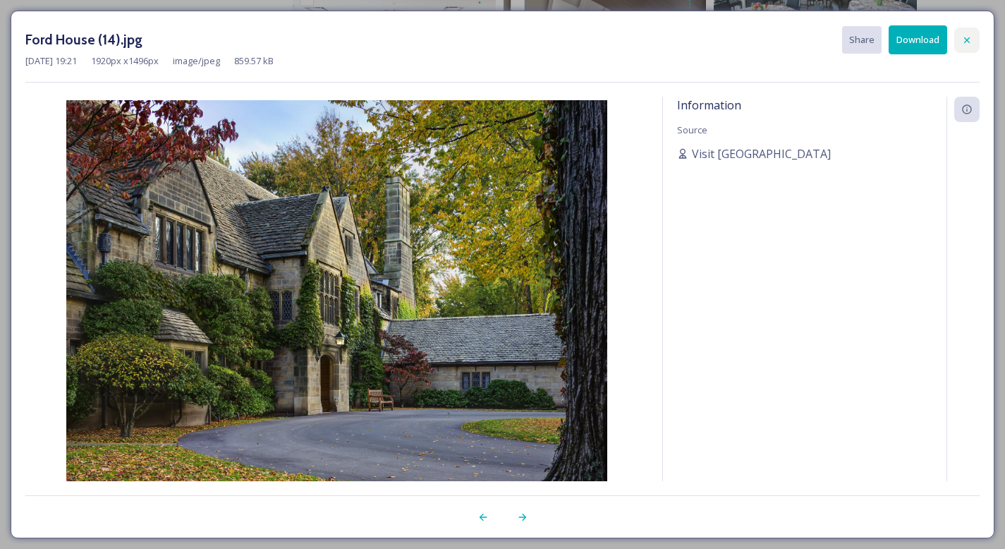
click at [970, 42] on icon at bounding box center [967, 40] width 11 height 11
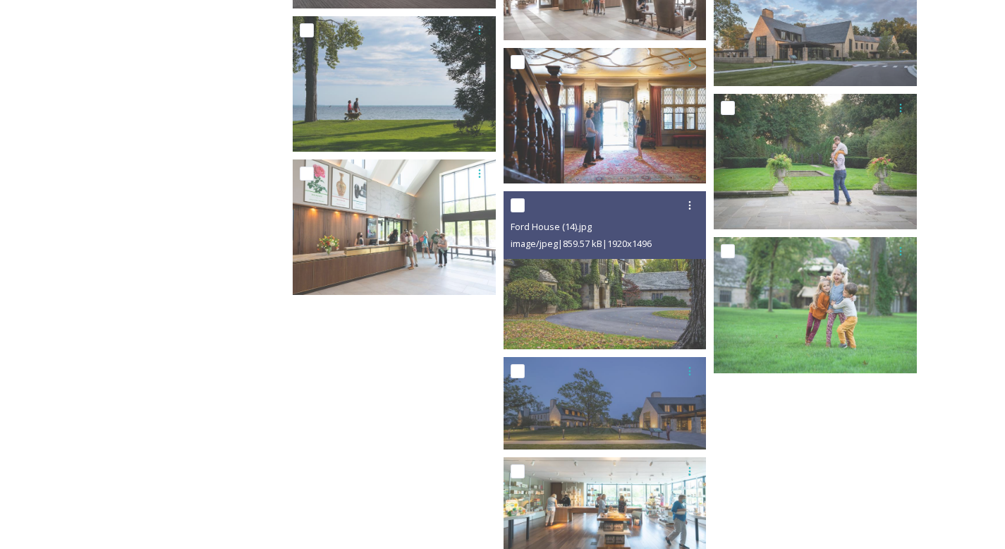
scroll to position [2500, 0]
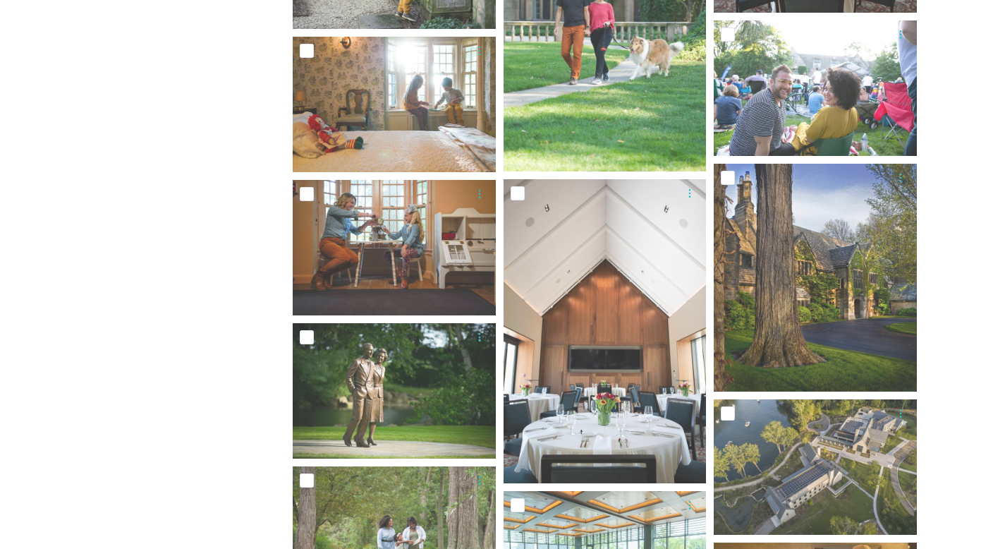
scroll to position [1421, 0]
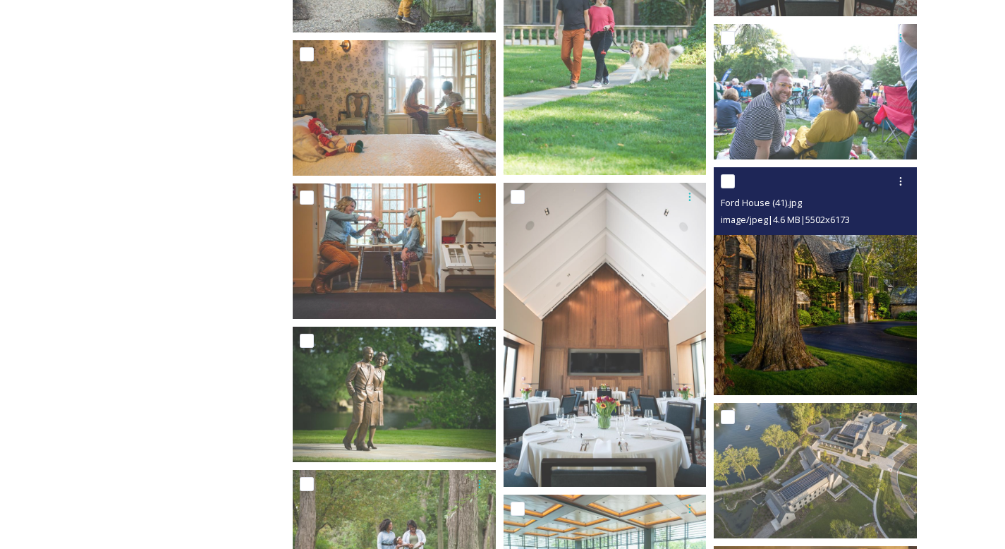
click at [821, 298] on img at bounding box center [815, 281] width 203 height 228
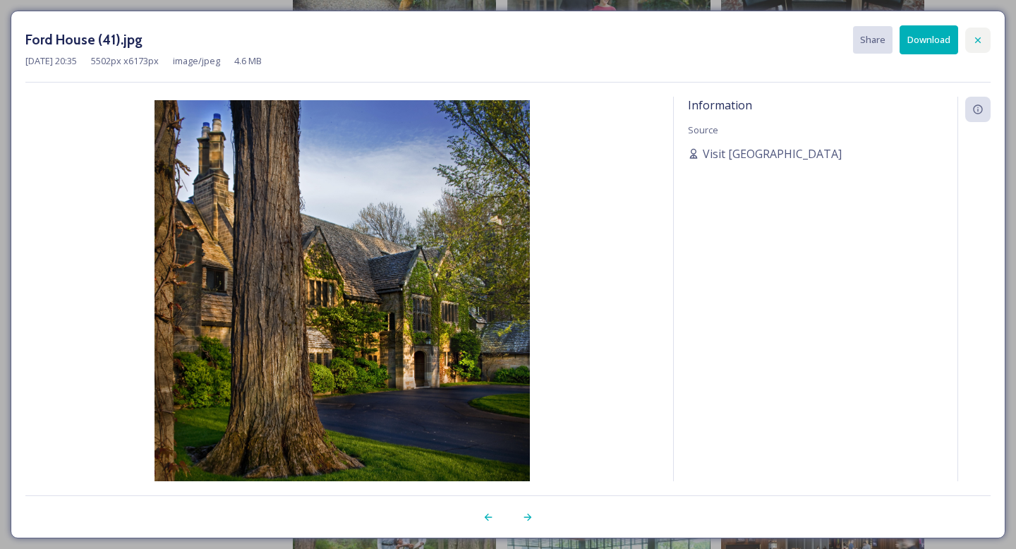
click at [981, 30] on div at bounding box center [977, 40] width 25 height 25
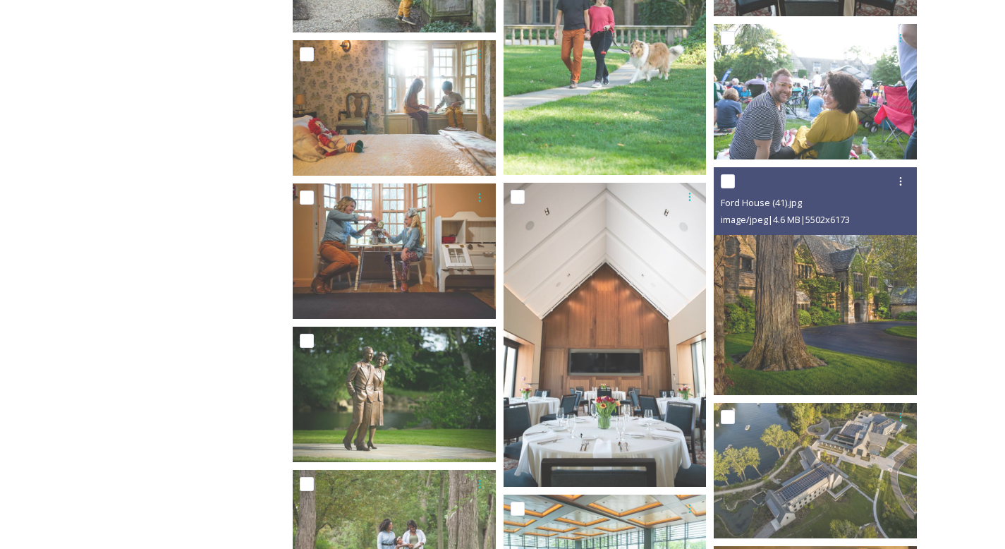
click at [972, 253] on div "Shared by: Visit [GEOGRAPHIC_DATA] Thank you for visiting the Visit [GEOGRAPHIC…" at bounding box center [502, 189] width 1005 height 2877
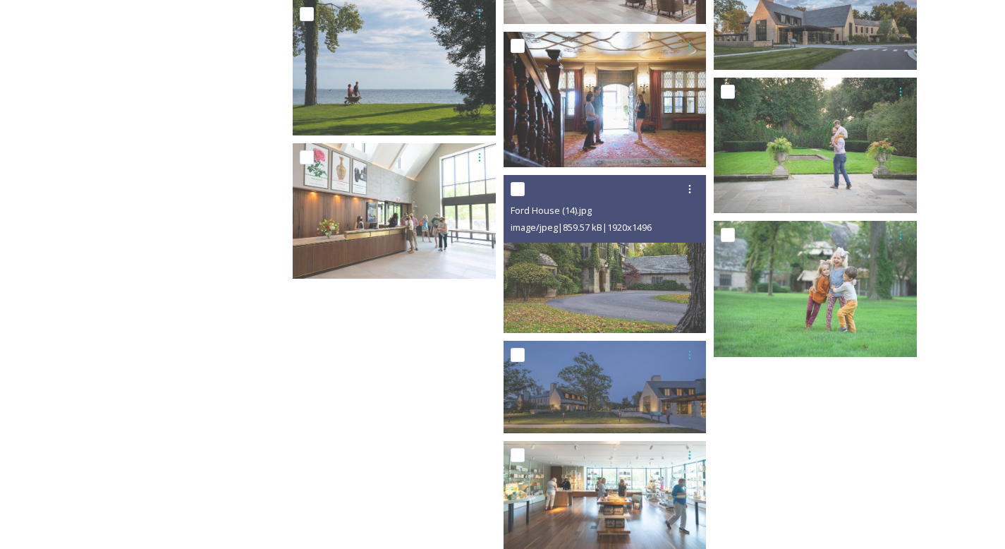
scroll to position [2500, 0]
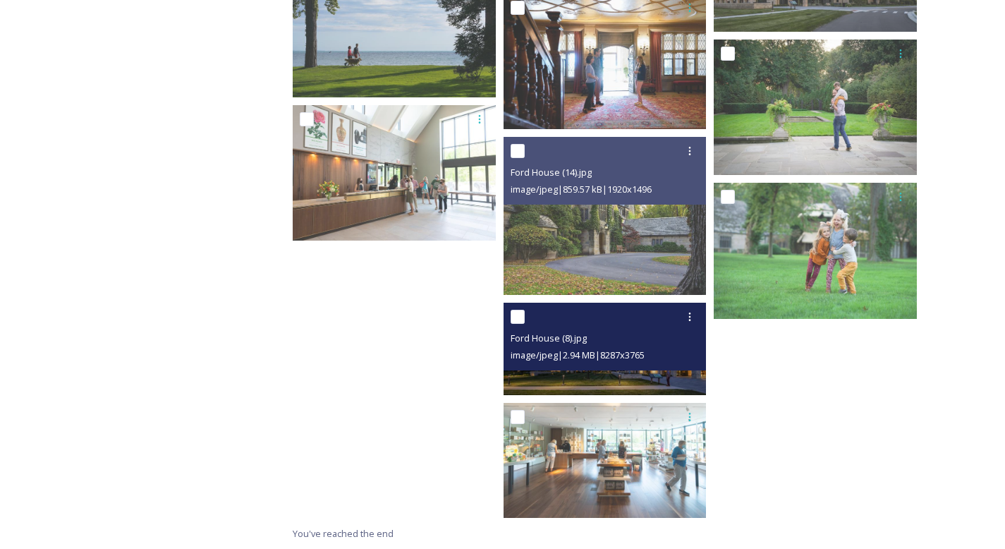
click at [625, 376] on img at bounding box center [605, 349] width 203 height 92
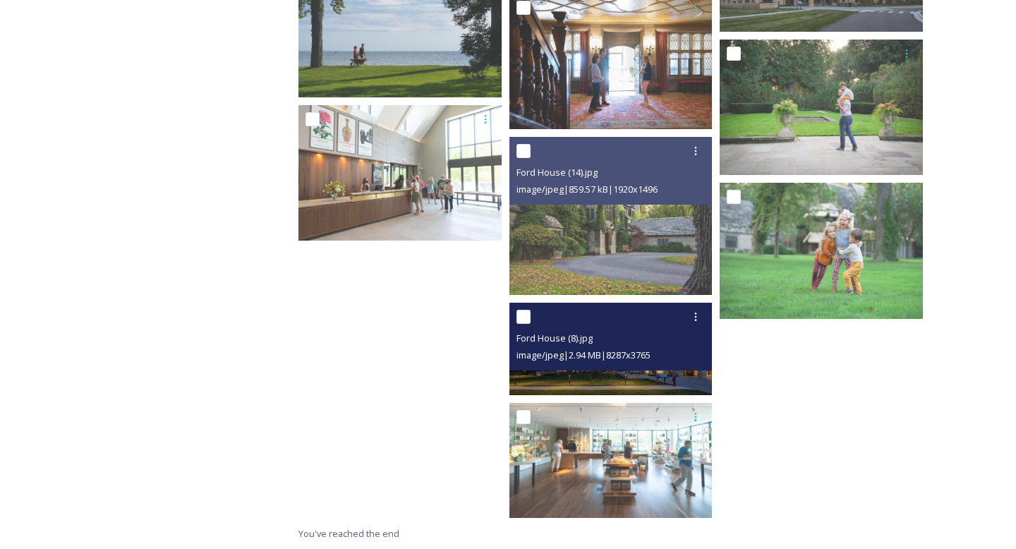
scroll to position [2400, 0]
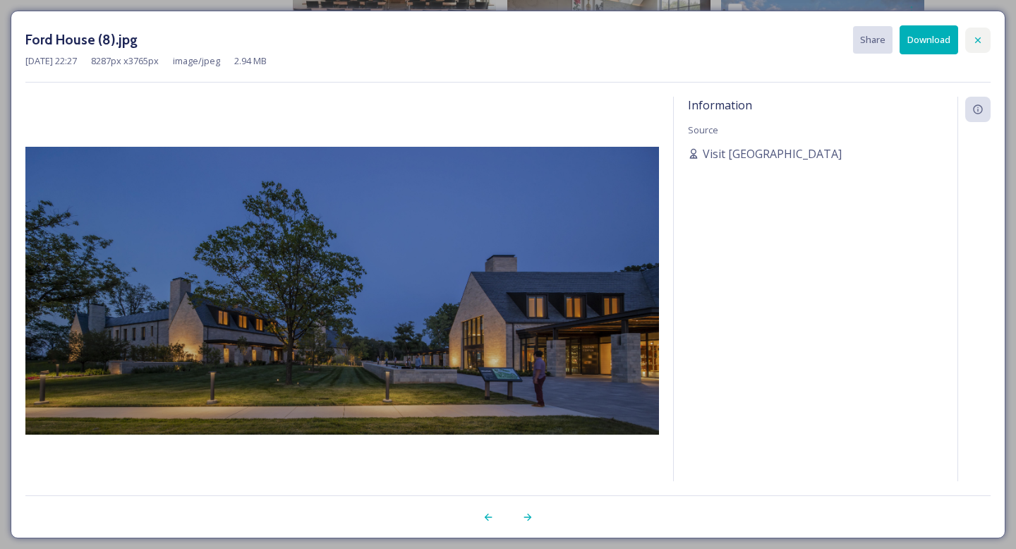
click at [986, 33] on div at bounding box center [977, 40] width 25 height 25
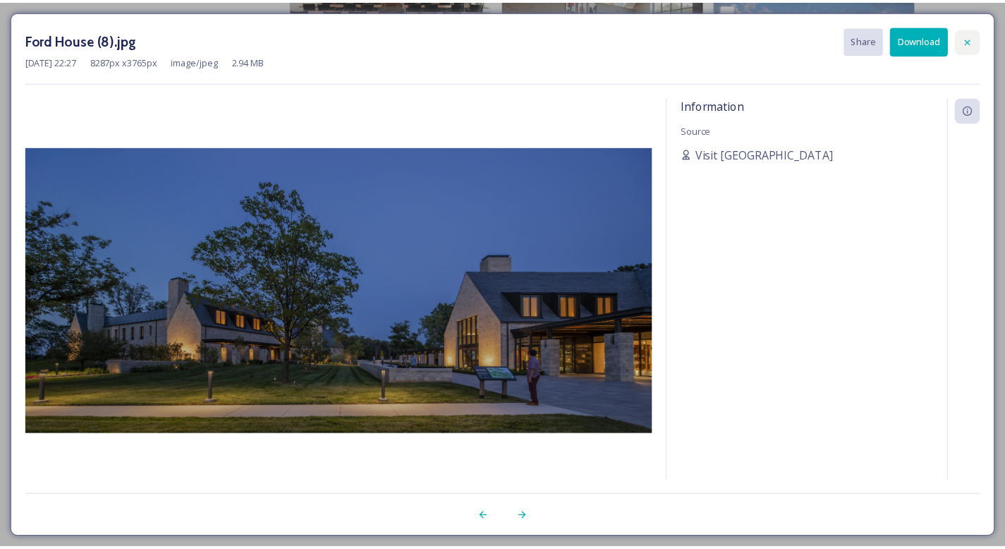
scroll to position [2500, 0]
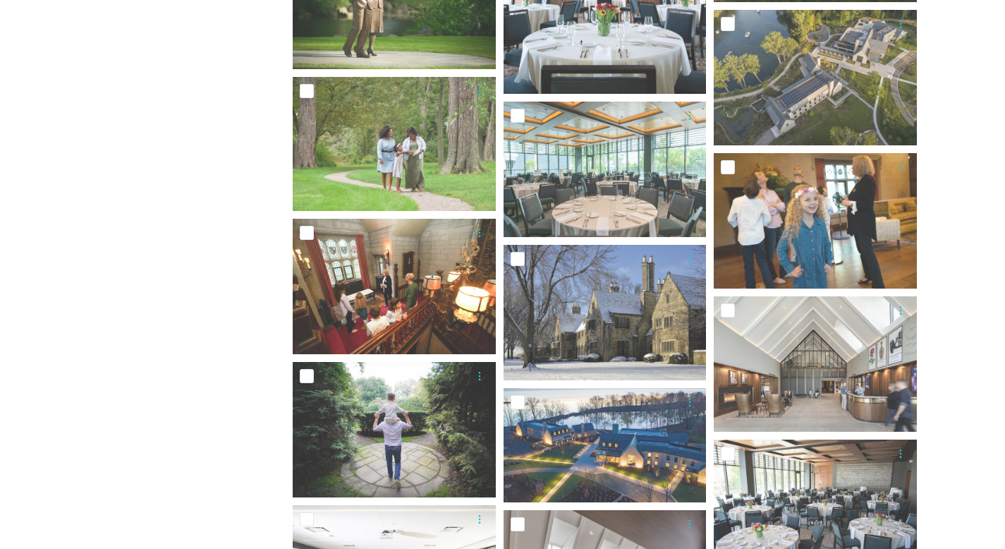
scroll to position [1817, 0]
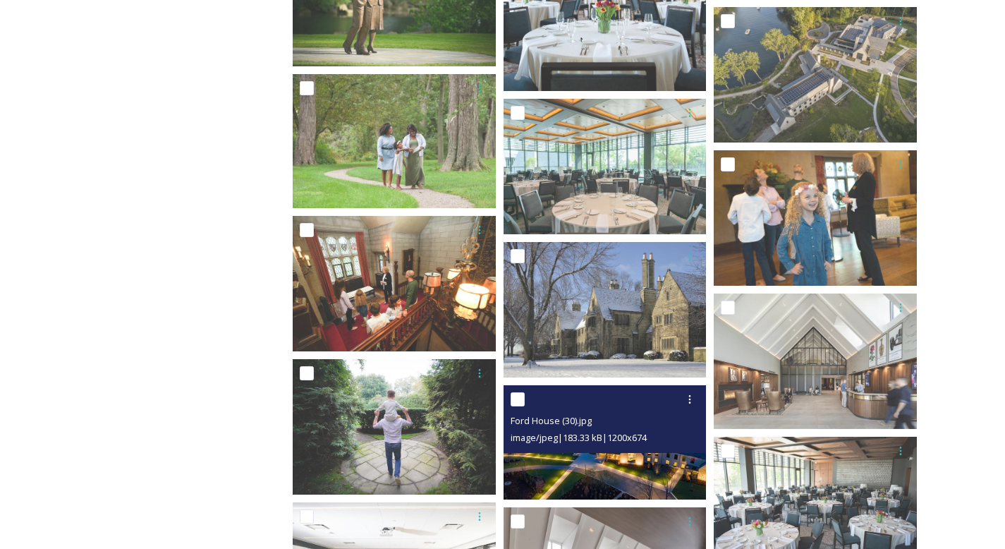
click at [598, 466] on img at bounding box center [605, 442] width 203 height 114
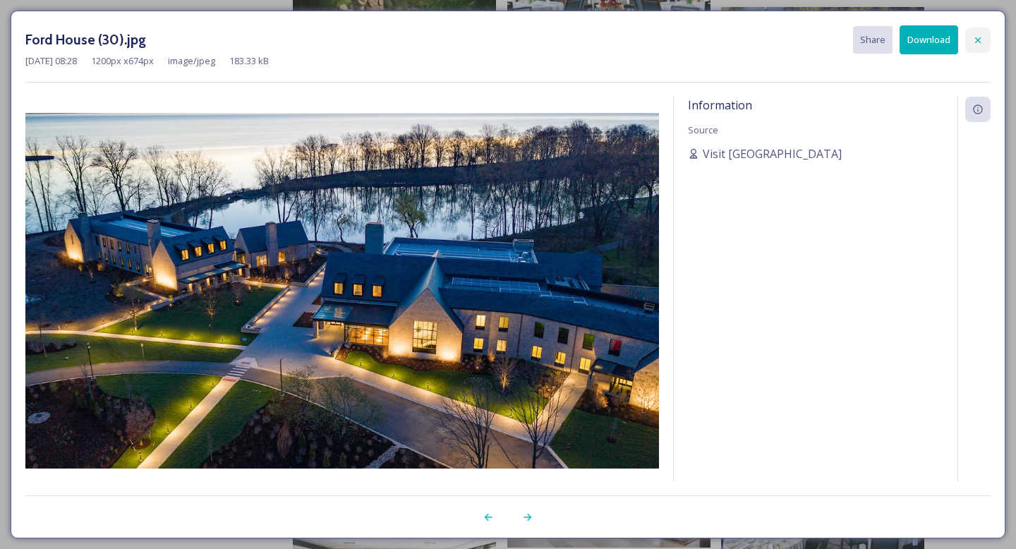
click at [981, 50] on div at bounding box center [977, 40] width 25 height 25
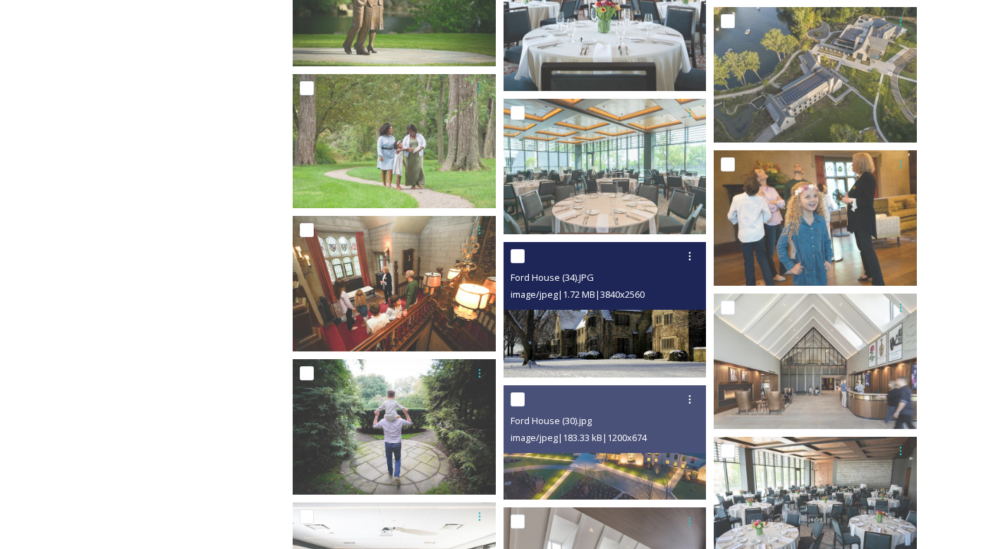
click at [623, 316] on img at bounding box center [605, 309] width 203 height 135
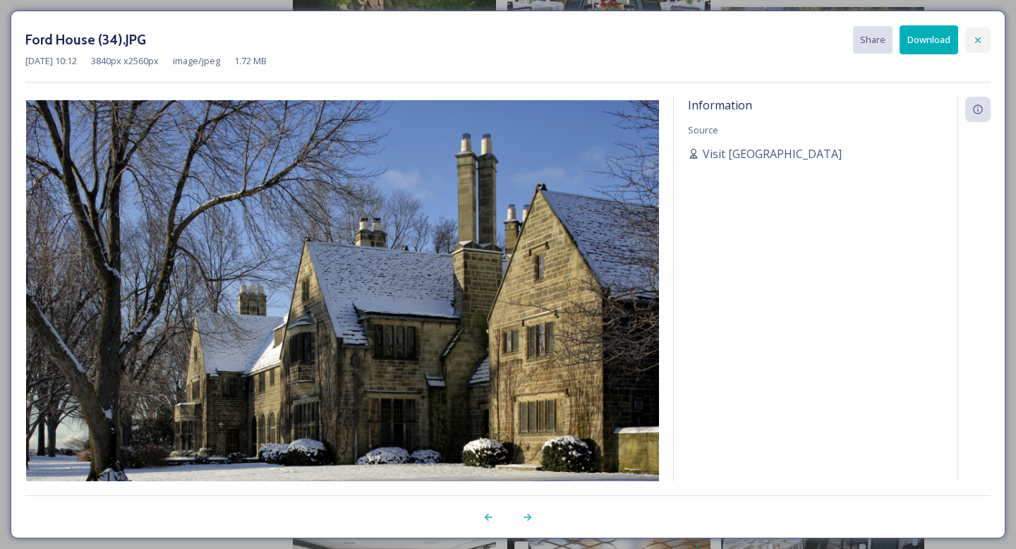
click at [981, 40] on icon at bounding box center [977, 40] width 11 height 11
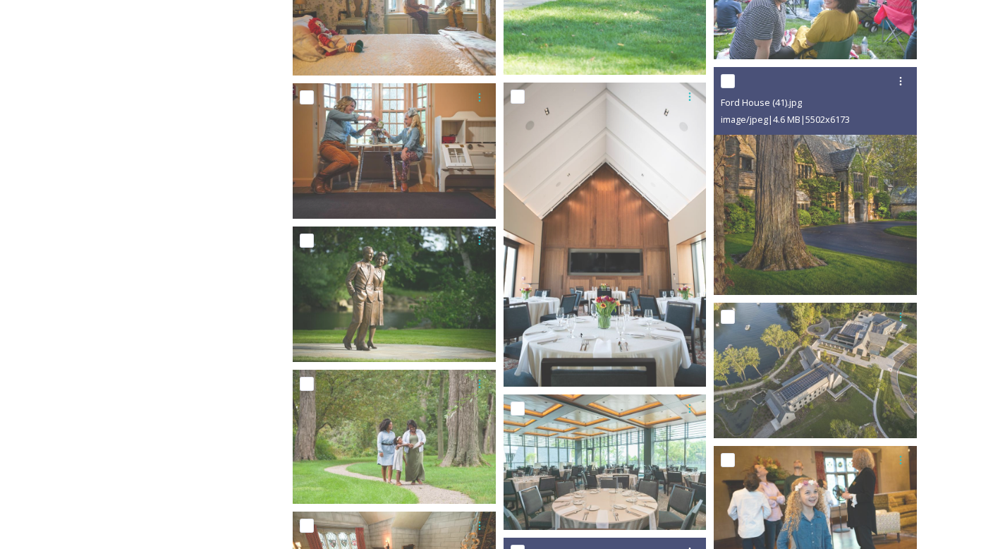
scroll to position [1508, 0]
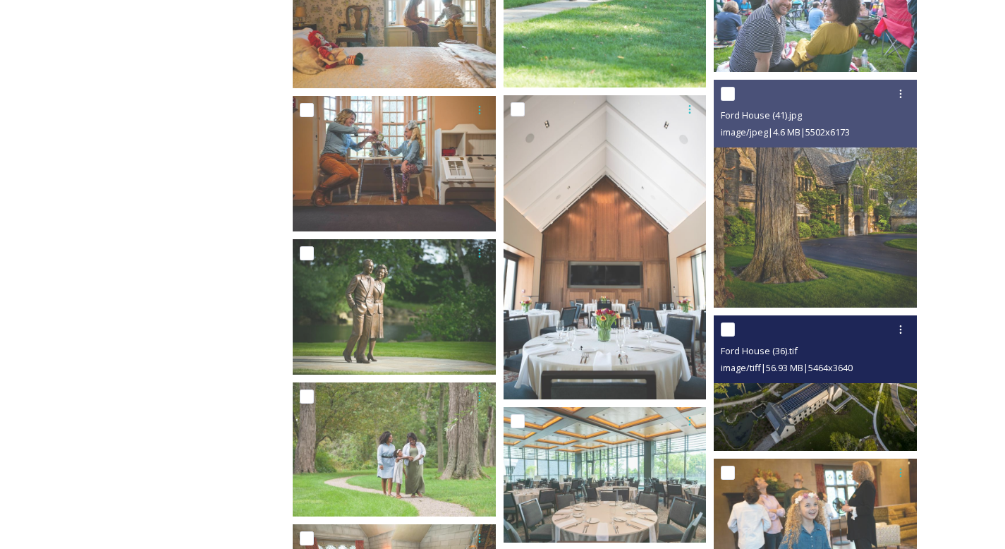
click at [866, 390] on img at bounding box center [815, 382] width 203 height 135
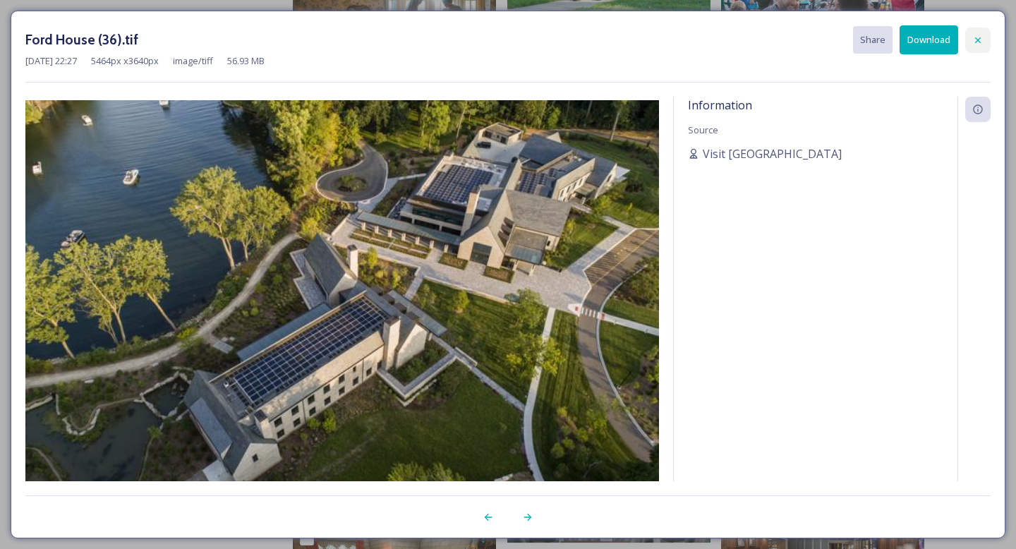
click at [979, 47] on div at bounding box center [977, 40] width 25 height 25
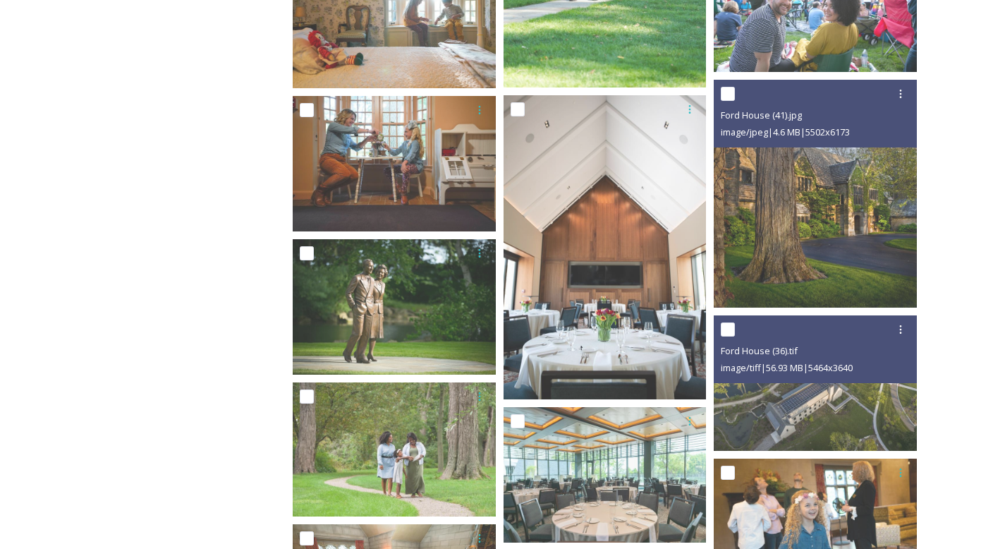
click at [972, 282] on div "Shared by: Visit [GEOGRAPHIC_DATA] Thank you for visiting the Visit [GEOGRAPHIC…" at bounding box center [502, 102] width 1005 height 2877
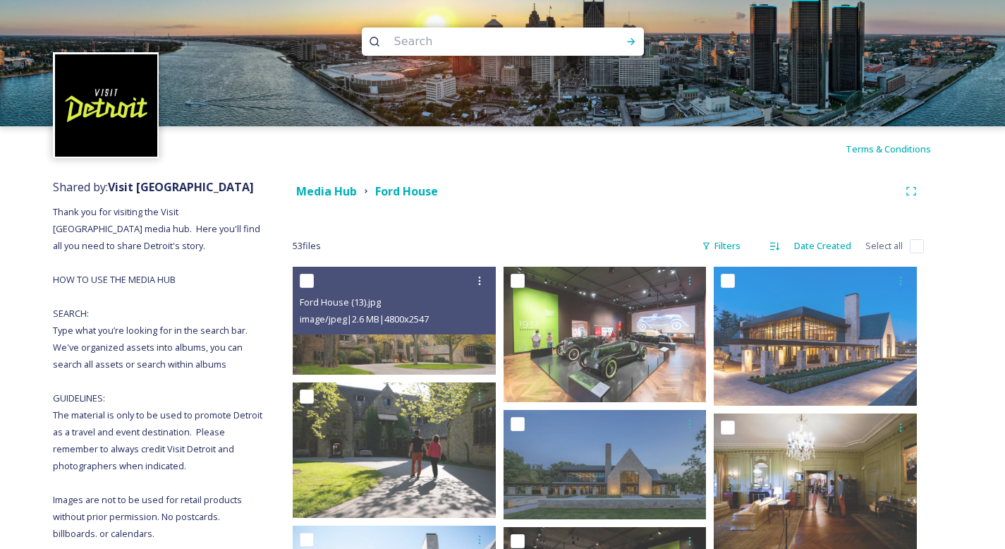
scroll to position [0, 0]
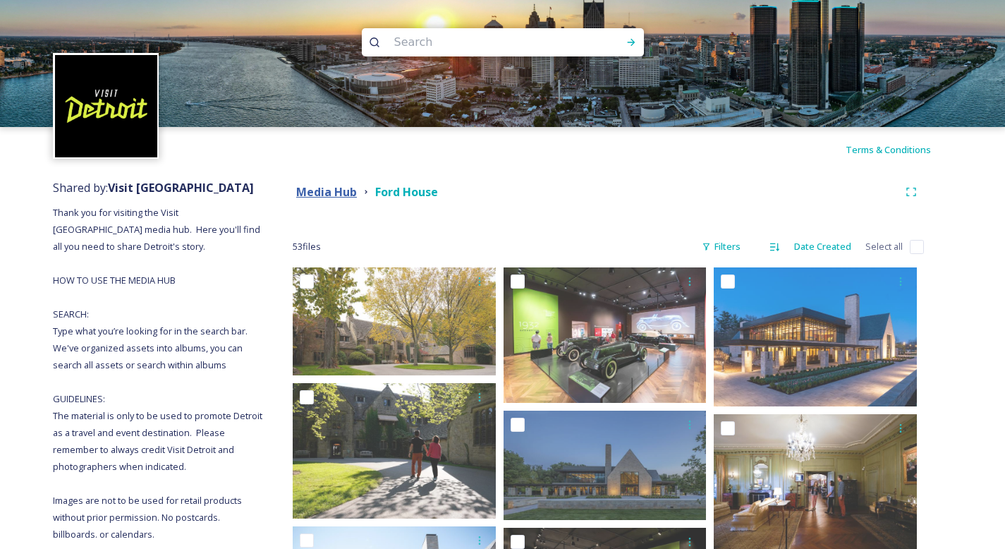
click at [336, 197] on strong "Media Hub" at bounding box center [326, 192] width 61 height 16
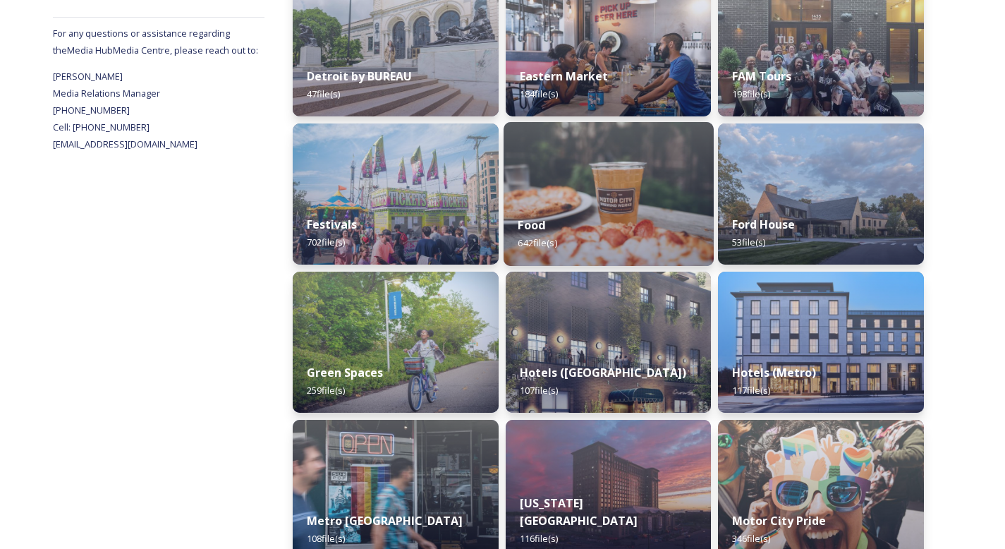
scroll to position [562, 0]
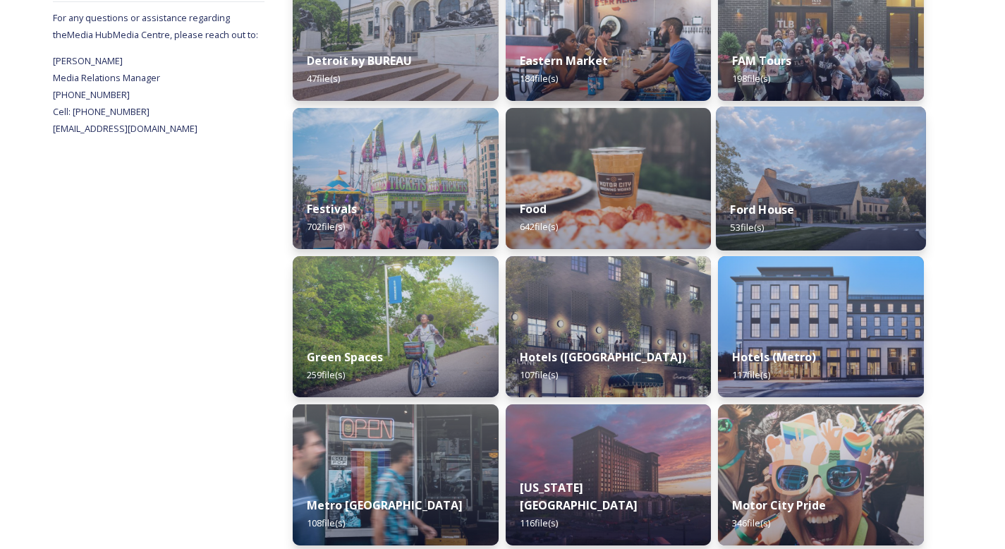
click at [816, 182] on img at bounding box center [821, 179] width 210 height 144
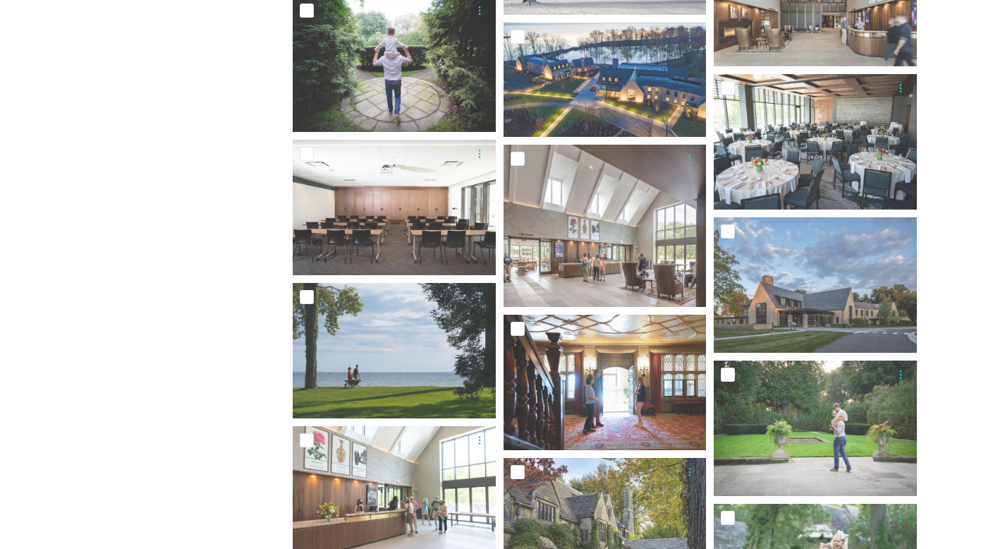
scroll to position [2191, 0]
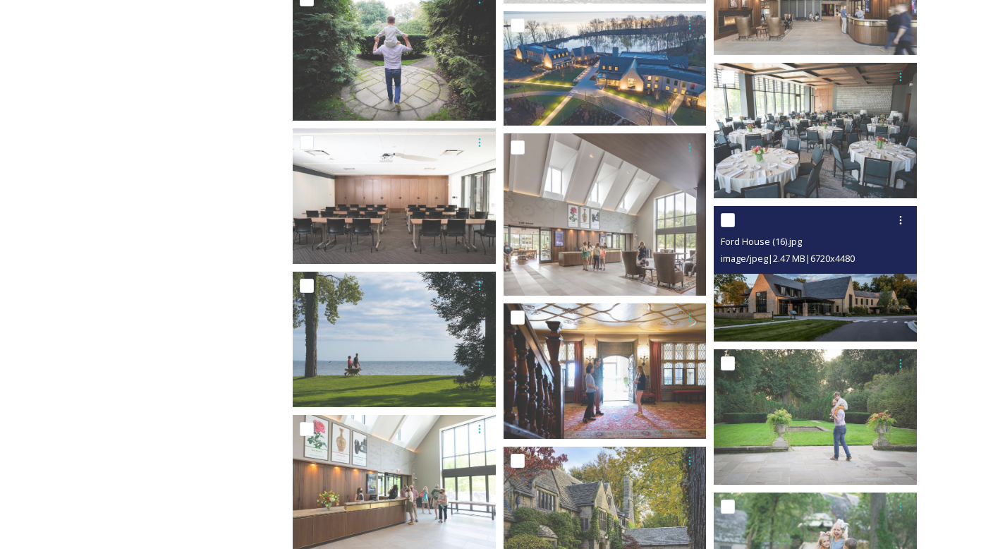
click at [864, 311] on img at bounding box center [815, 273] width 203 height 135
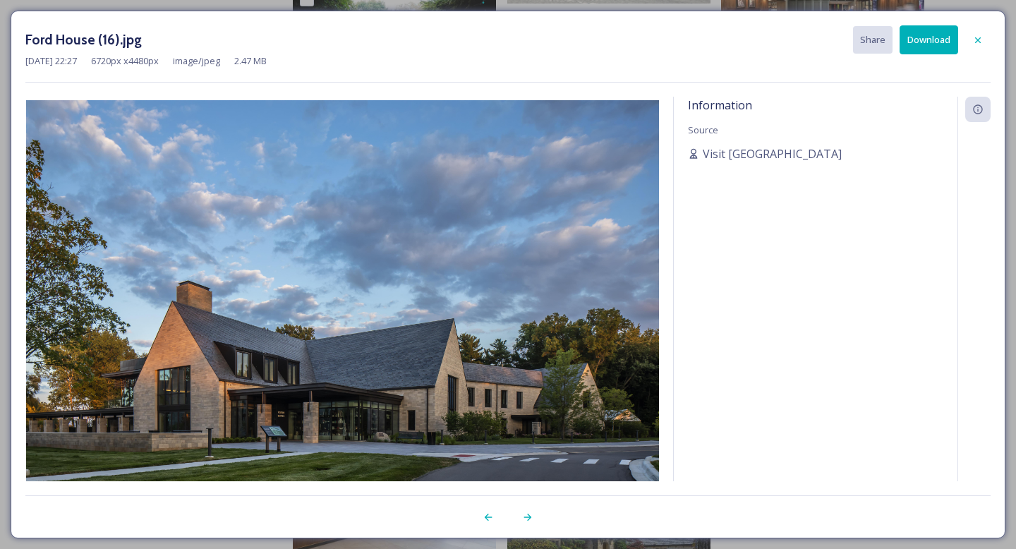
click at [937, 53] on button "Download" at bounding box center [929, 39] width 59 height 29
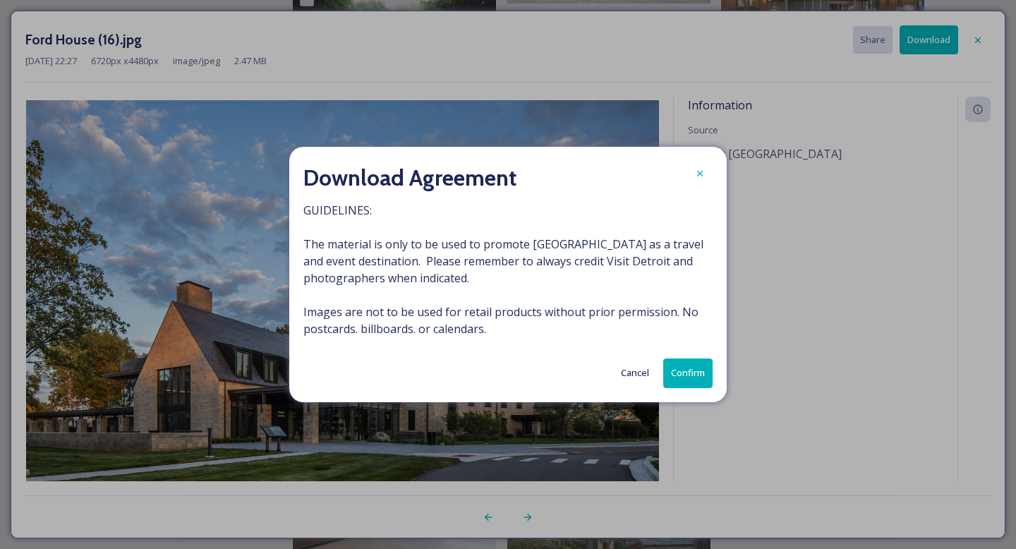
click at [697, 385] on button "Confirm" at bounding box center [687, 372] width 49 height 29
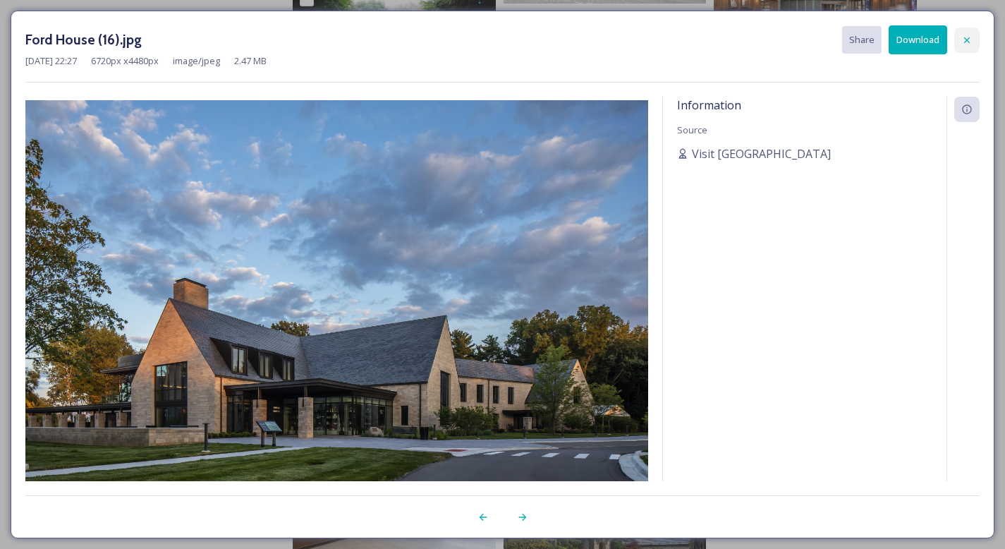
click at [960, 38] on div at bounding box center [967, 40] width 25 height 25
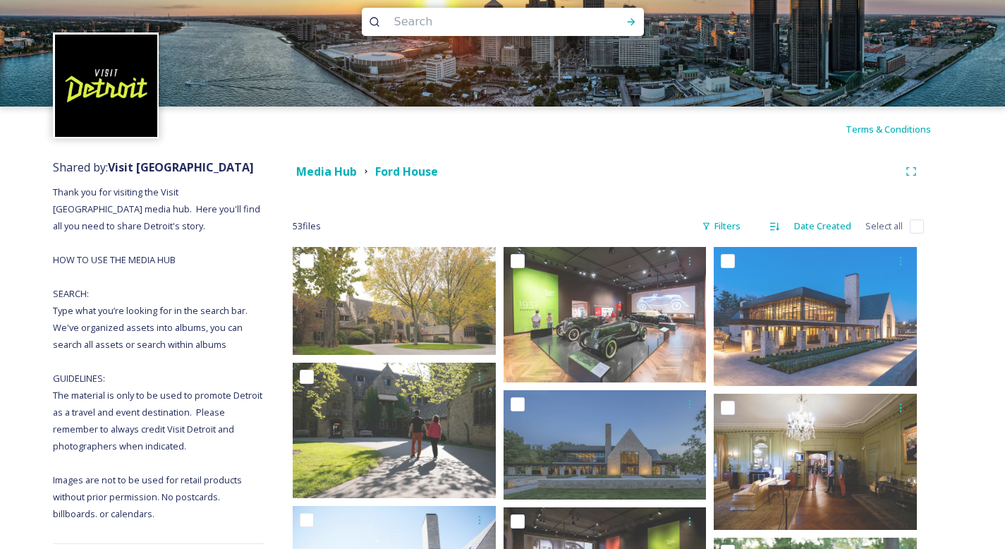
scroll to position [0, 0]
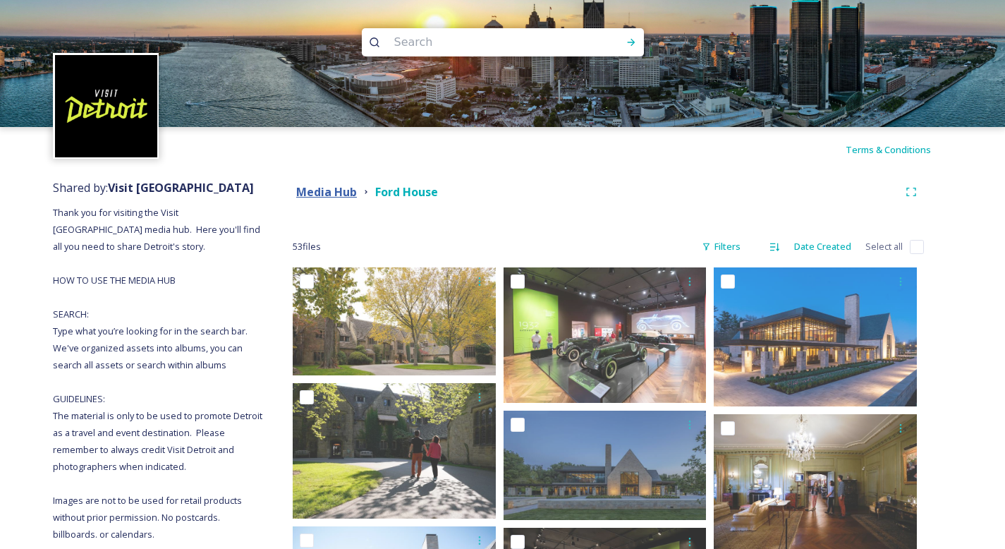
click at [346, 195] on strong "Media Hub" at bounding box center [326, 192] width 61 height 16
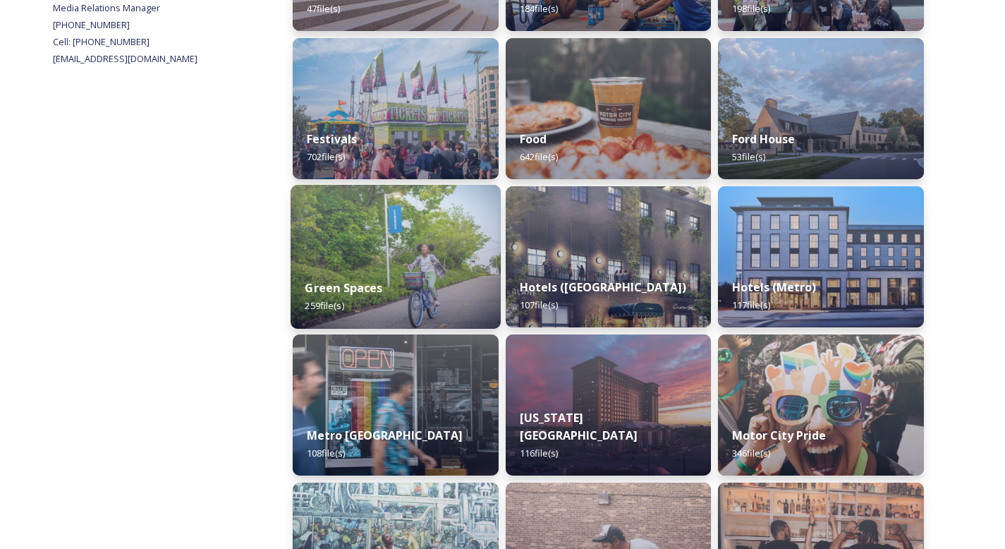
scroll to position [639, 0]
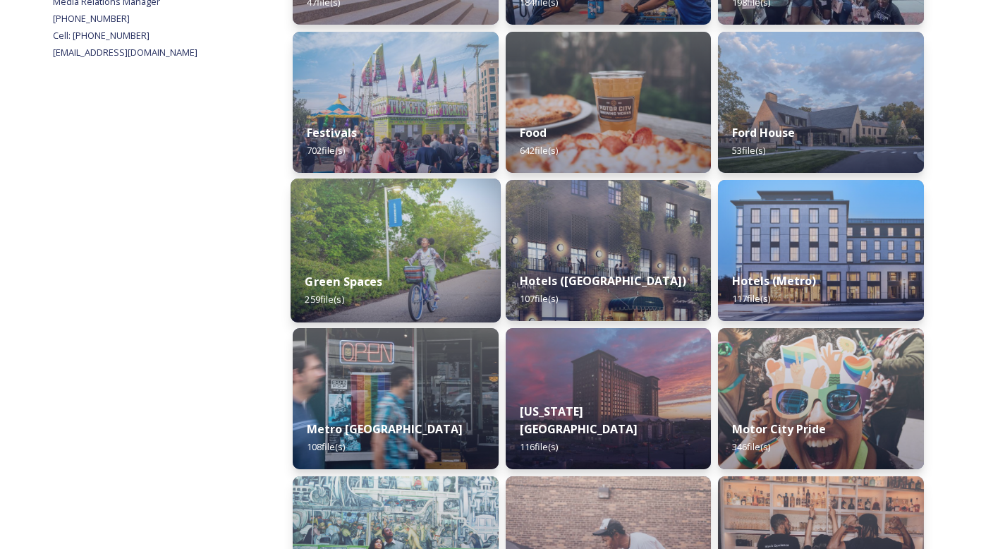
click at [461, 293] on div "Green Spaces 259 file(s)" at bounding box center [396, 290] width 210 height 64
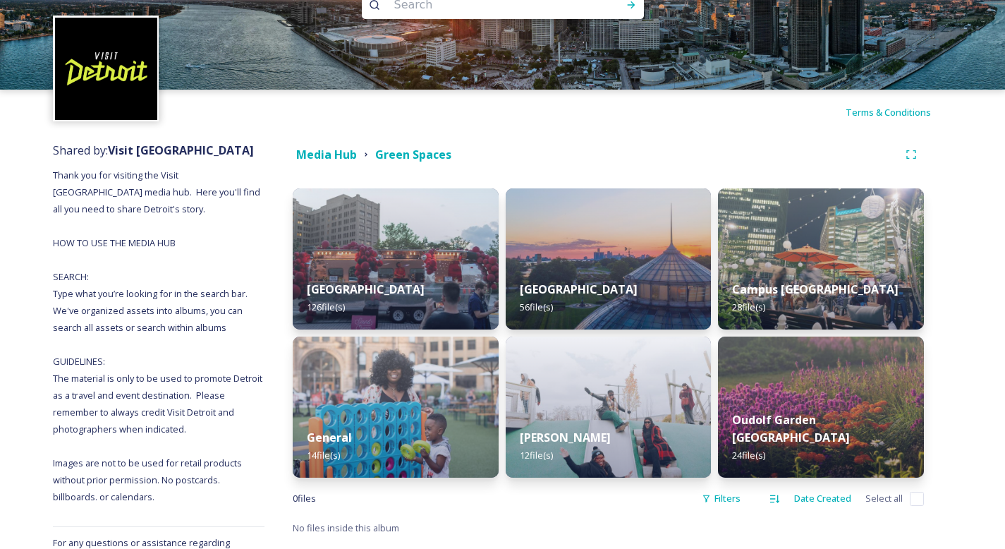
scroll to position [5, 0]
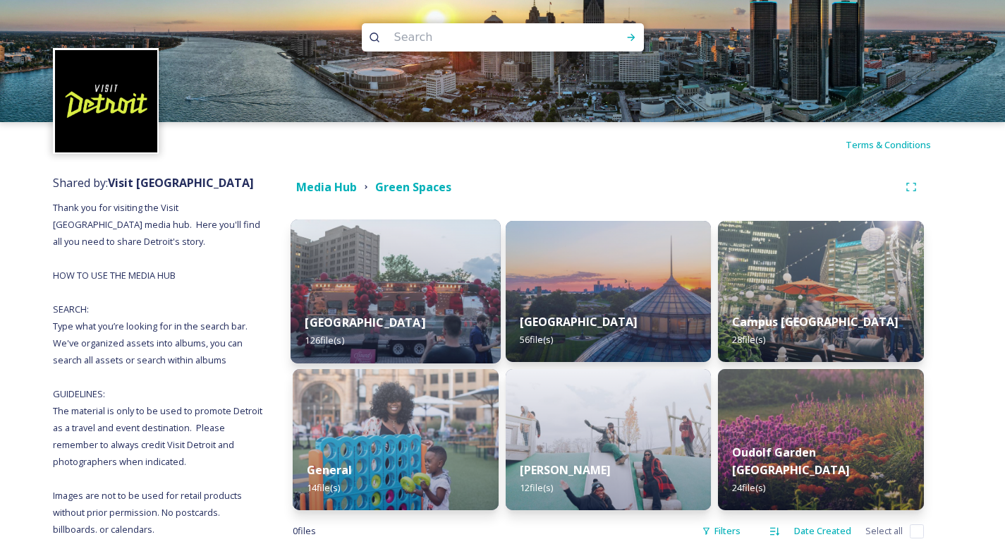
click at [442, 270] on img at bounding box center [396, 291] width 210 height 144
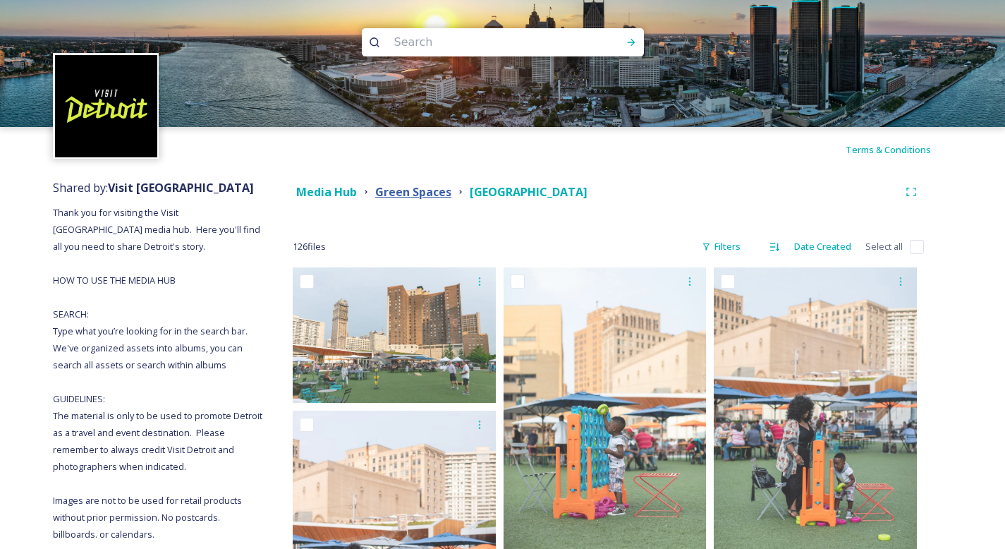
click at [418, 184] on strong "Green Spaces" at bounding box center [413, 192] width 76 height 16
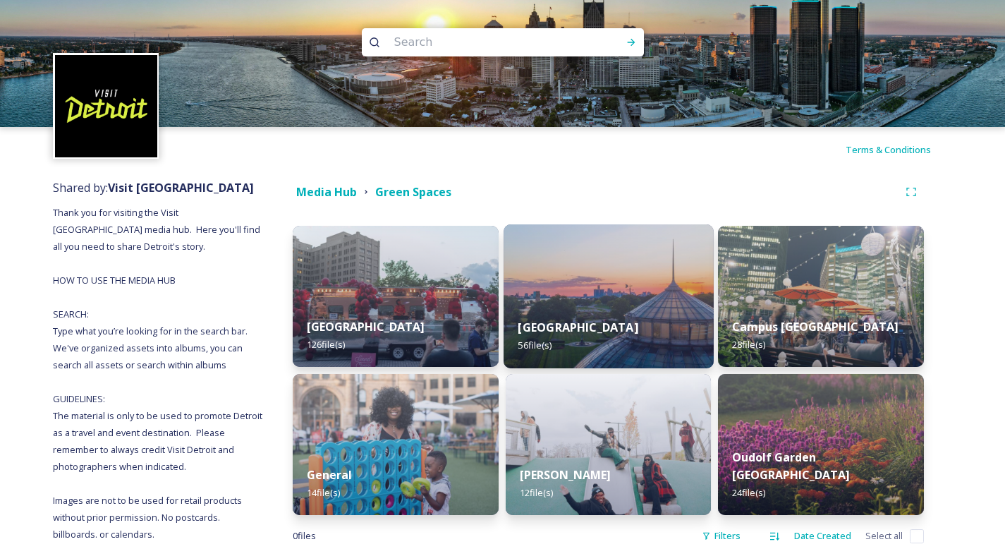
click at [646, 293] on img at bounding box center [609, 296] width 210 height 144
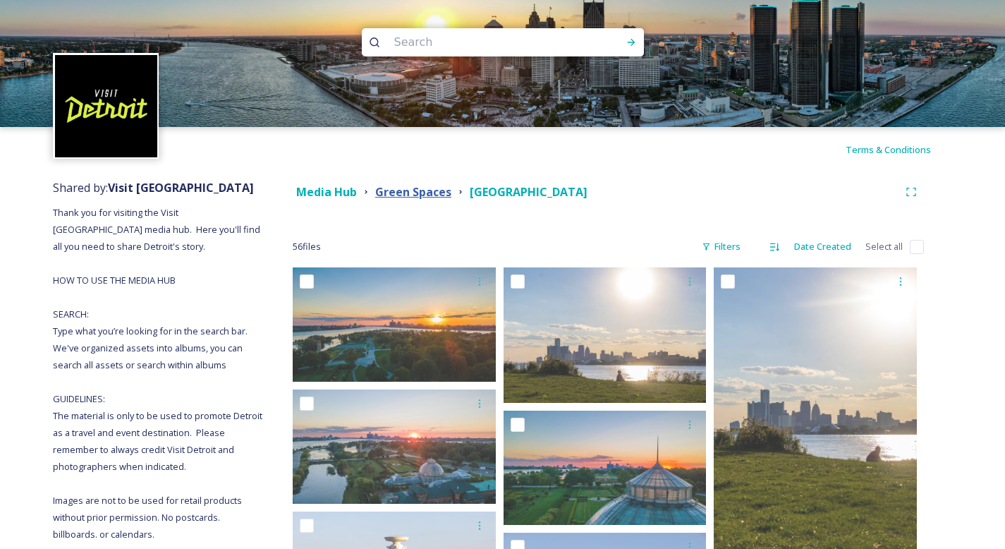
click at [428, 192] on strong "Green Spaces" at bounding box center [413, 192] width 76 height 16
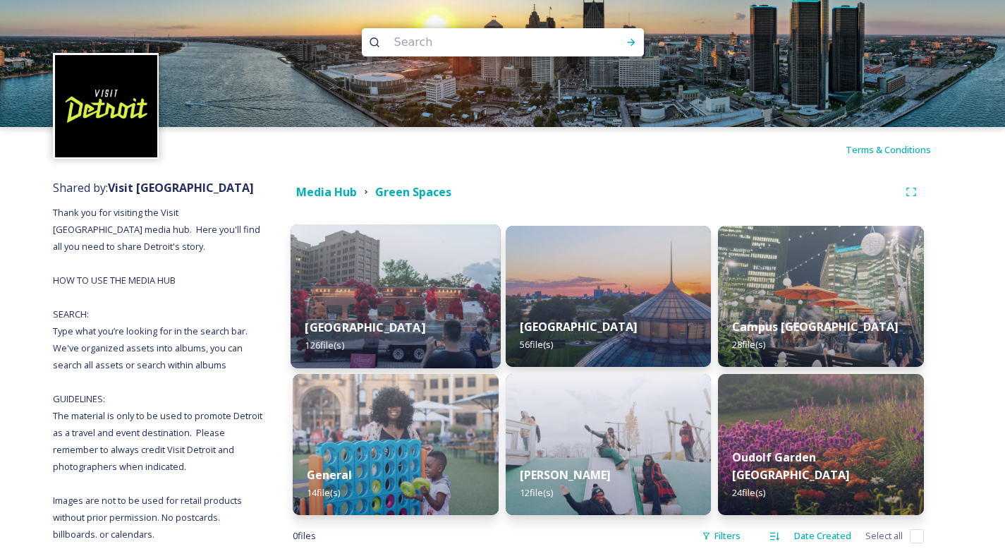
click at [448, 297] on img at bounding box center [396, 296] width 210 height 144
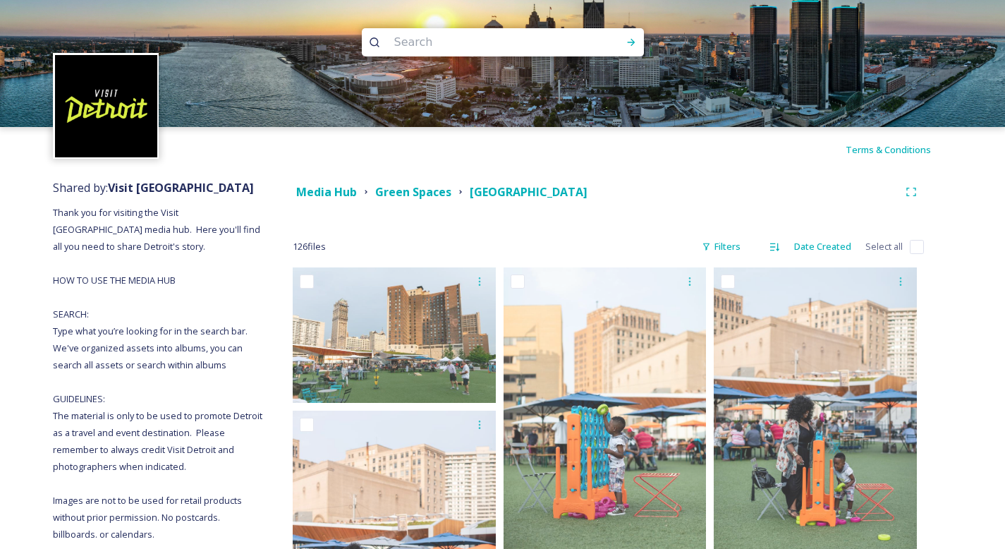
click at [416, 201] on div "Media Hub Green Spaces [GEOGRAPHIC_DATA]" at bounding box center [608, 191] width 631 height 25
click at [392, 193] on strong "Green Spaces" at bounding box center [413, 192] width 76 height 16
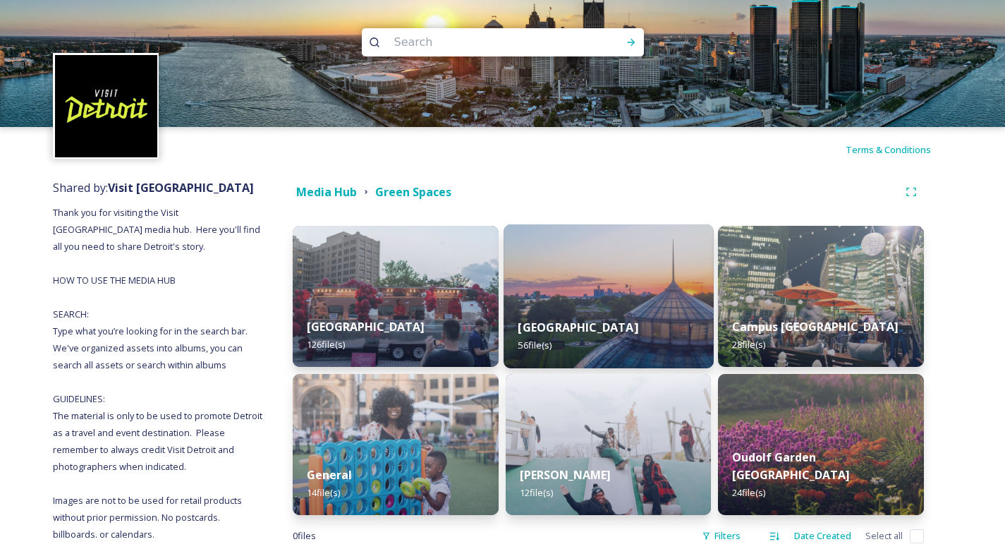
click at [641, 284] on img at bounding box center [609, 296] width 210 height 144
